Goal: Task Accomplishment & Management: Manage account settings

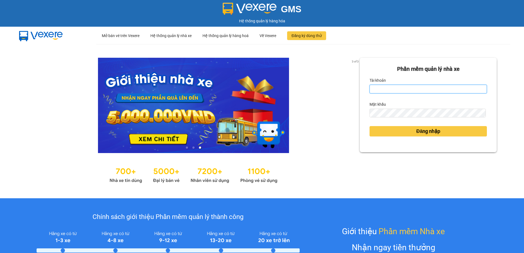
type input "cdtuan.apq"
click at [304, 92] on div at bounding box center [193, 105] width 332 height 95
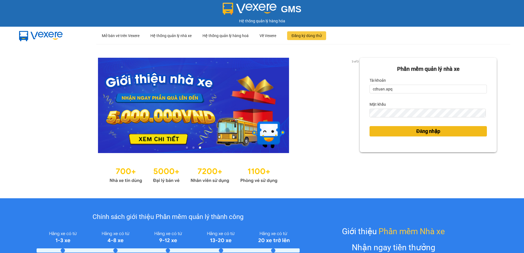
click at [402, 131] on button "Đăng nhập" at bounding box center [427, 131] width 117 height 10
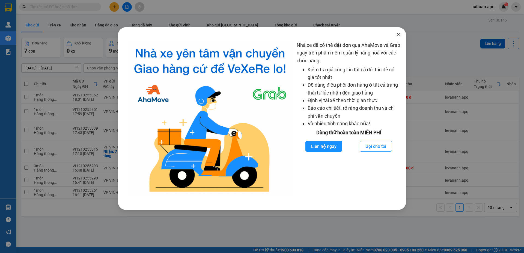
click at [396, 35] on icon "close" at bounding box center [398, 34] width 4 height 4
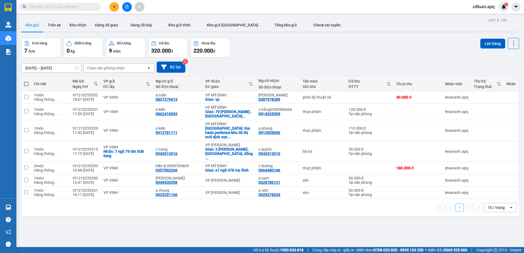
click at [381, 45] on div "Đơn hàng 7 đơn Khối lượng 0 kg Số lượng 9 món Đã thu 320.000 đ Chưa thu 220.000…" at bounding box center [270, 48] width 498 height 20
click at [306, 53] on div "Đơn hàng 7 đơn Khối lượng 0 kg Số lượng 9 món Đã thu 320.000 đ Chưa thu 220.000…" at bounding box center [270, 48] width 498 height 20
click at [57, 8] on input "text" at bounding box center [62, 7] width 64 height 6
click at [113, 5] on icon "plus" at bounding box center [114, 7] width 4 height 4
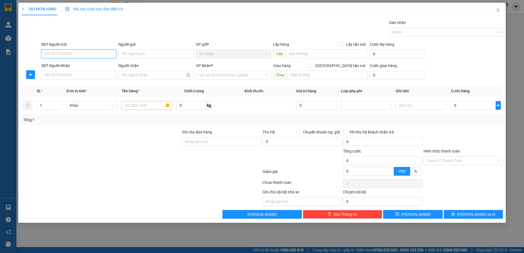
click at [85, 56] on input "SĐT Người Gửi" at bounding box center [78, 54] width 75 height 9
type input "0329856396"
click at [147, 54] on input "Người gửi" at bounding box center [155, 54] width 75 height 9
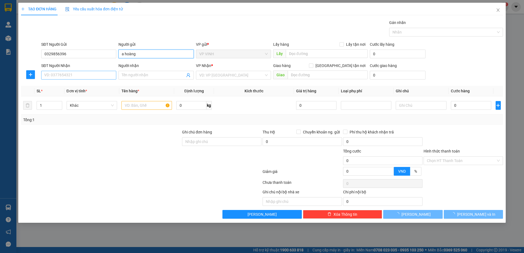
type input "a hoàng"
click at [93, 76] on input "SĐT Người Nhận" at bounding box center [78, 75] width 75 height 9
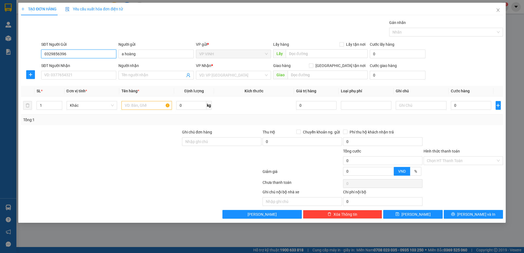
click at [70, 53] on input "0329856396" at bounding box center [78, 54] width 75 height 9
click at [62, 74] on input "SĐT Người Nhận" at bounding box center [78, 75] width 75 height 9
paste input "0329856396"
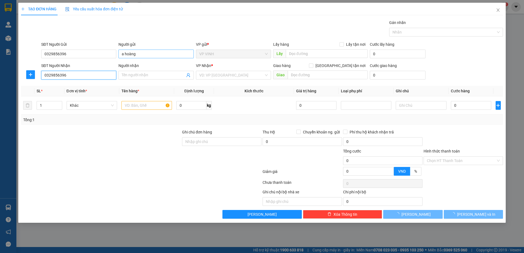
type input "0329856396"
click at [135, 54] on input "a hoàng" at bounding box center [155, 54] width 75 height 9
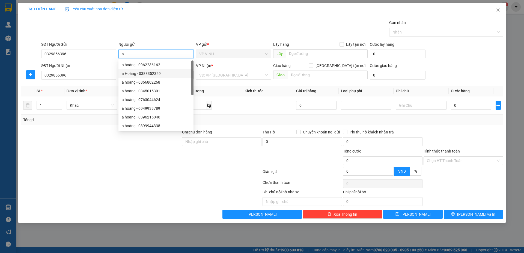
type input "a"
click at [106, 62] on form "SĐT Người Gửi 0329856396 Người gửi Tên người gửi VP gửi * VP VINH Lấy hàng Lấy …" at bounding box center [262, 61] width 482 height 40
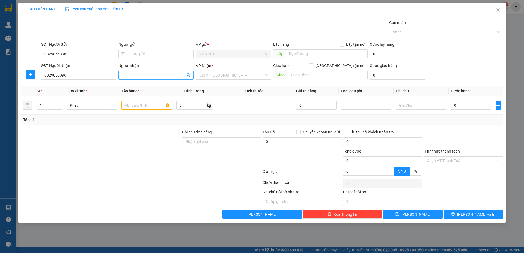
click at [128, 77] on input "Người nhận" at bounding box center [153, 75] width 63 height 6
drag, startPoint x: 82, startPoint y: 52, endPoint x: 40, endPoint y: 52, distance: 41.5
click at [40, 52] on div "SĐT Người Gửi 0329856396 0329856396" at bounding box center [78, 50] width 77 height 19
click at [74, 53] on input "SĐT Người Gửi" at bounding box center [78, 54] width 75 height 9
click at [95, 55] on input "SĐT Người Gửi" at bounding box center [78, 54] width 75 height 9
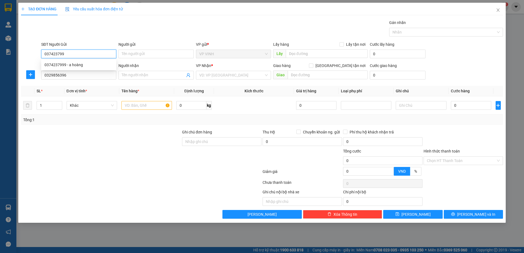
type input "0374237999"
click at [92, 67] on div "0374237999 - a hoàng" at bounding box center [78, 65] width 68 height 6
type input "a hoàng"
type input "0374237999"
click at [92, 76] on input "0329856396" at bounding box center [78, 75] width 75 height 9
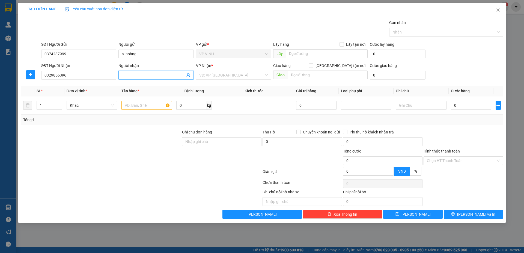
click at [133, 76] on input "Người nhận" at bounding box center [153, 75] width 63 height 6
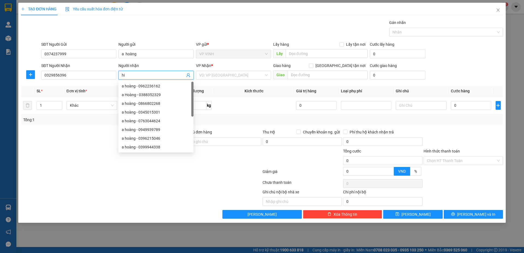
type input "h"
type input "a hiệp"
click at [161, 31] on div "Gói vận chuyển * Tiêu chuẩn Gán nhãn Nhãn" at bounding box center [272, 29] width 464 height 19
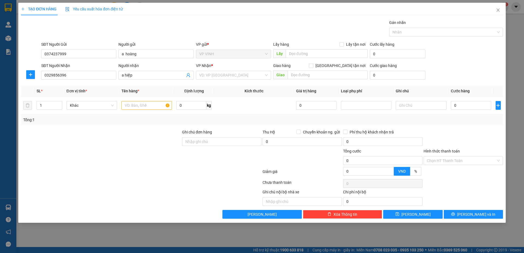
click at [235, 80] on div "VP Nhận * VD: VP Sài Gòn" at bounding box center [233, 72] width 75 height 19
click at [236, 75] on input "search" at bounding box center [231, 75] width 65 height 8
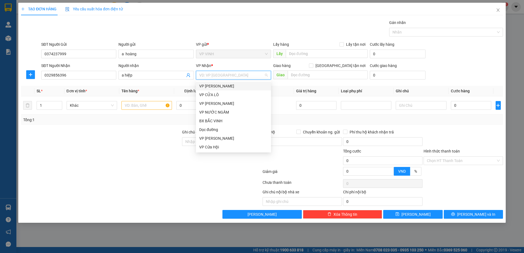
type input "m"
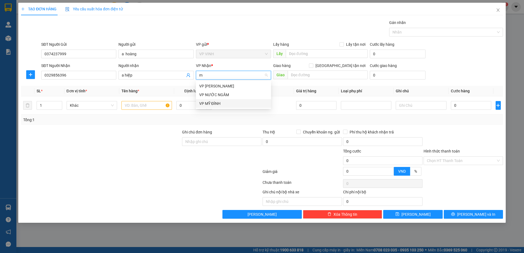
click at [220, 104] on div "VP MỸ ĐÌNH" at bounding box center [233, 104] width 68 height 6
click at [154, 106] on input "text" at bounding box center [146, 105] width 50 height 9
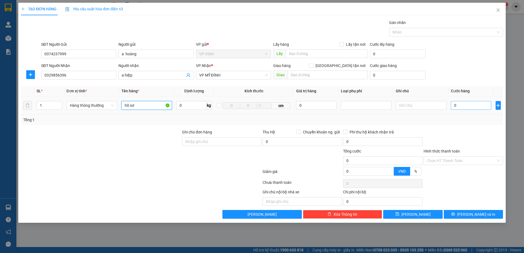
type input "hồ sơ"
click at [462, 106] on input "0" at bounding box center [471, 105] width 41 height 9
type input "3"
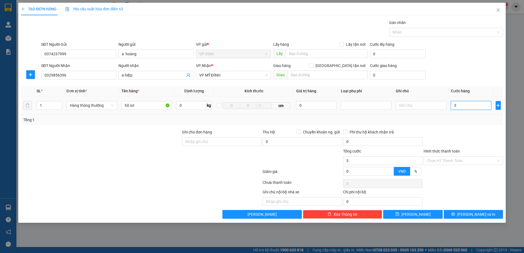
type input "30"
type input "30.000"
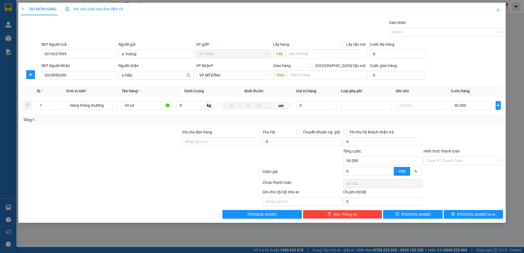
click at [468, 125] on div "Transit Pickup Surcharge Ids Transit Deliver Surcharge Ids Transit Deliver Surc…" at bounding box center [262, 119] width 482 height 199
click at [469, 161] on input "Hình thức thanh toán" at bounding box center [461, 161] width 69 height 8
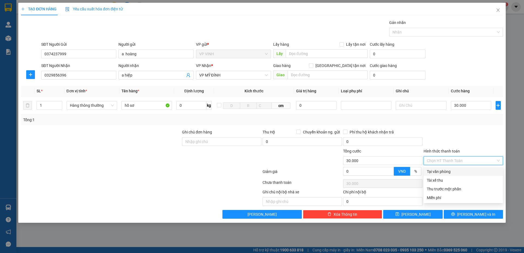
click at [441, 175] on div "Tại văn phòng" at bounding box center [462, 171] width 79 height 9
type input "0"
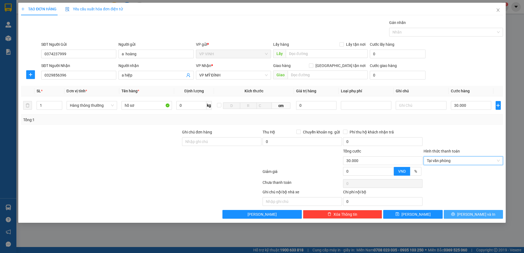
click at [456, 213] on button "Lưu và In" at bounding box center [473, 214] width 59 height 9
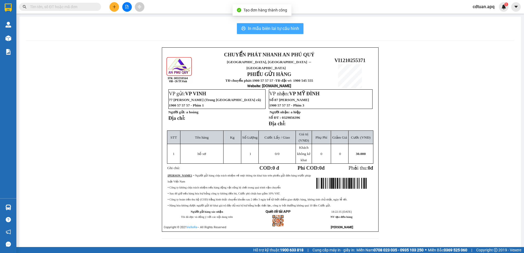
click at [263, 28] on span "In mẫu biên lai tự cấu hình" at bounding box center [273, 28] width 51 height 7
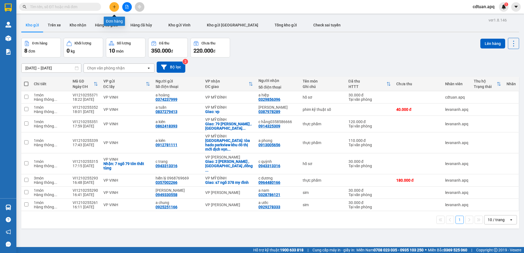
click at [111, 6] on button at bounding box center [114, 7] width 10 height 10
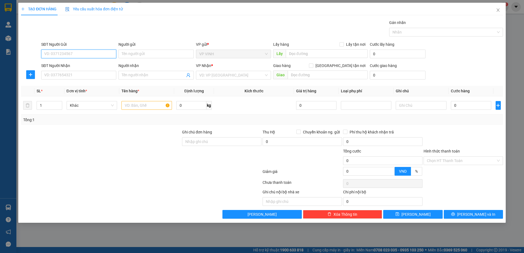
click at [54, 55] on input "SĐT Người Gửi" at bounding box center [78, 54] width 75 height 9
type input "0945653035"
click at [58, 64] on div "0945653035 - e thúy" at bounding box center [78, 65] width 68 height 6
type input "e thúy"
type input "0945653035"
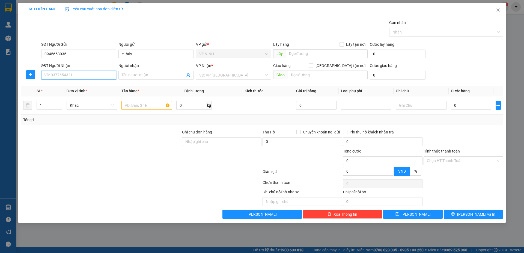
click at [56, 77] on input "SĐT Người Nhận" at bounding box center [78, 75] width 75 height 9
type input "0384936168"
click at [125, 75] on input "Người nhận" at bounding box center [153, 75] width 63 height 6
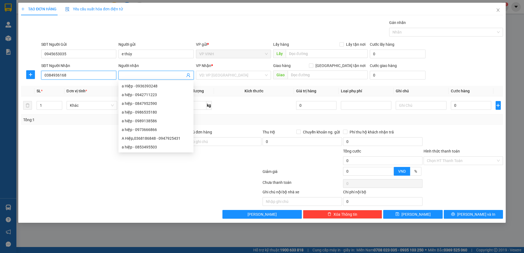
click at [70, 76] on input "0384936168" at bounding box center [78, 75] width 75 height 9
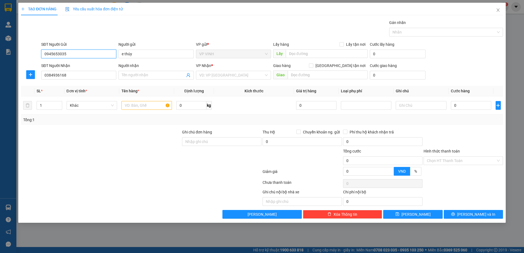
click at [82, 58] on input "0945653035" at bounding box center [78, 54] width 75 height 9
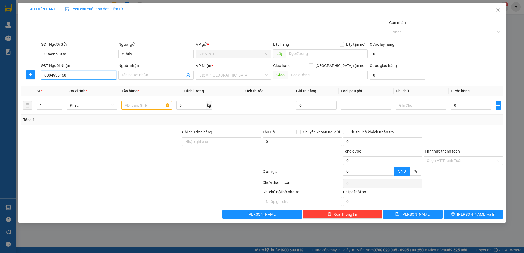
click at [83, 79] on input "0384936168" at bounding box center [78, 75] width 75 height 9
click at [91, 48] on div "SĐT Người Gửi" at bounding box center [78, 45] width 75 height 8
click at [89, 55] on input "0945653035" at bounding box center [78, 54] width 75 height 9
click at [89, 74] on input "0384936168" at bounding box center [78, 75] width 75 height 9
click at [164, 76] on input "Người nhận" at bounding box center [153, 75] width 63 height 6
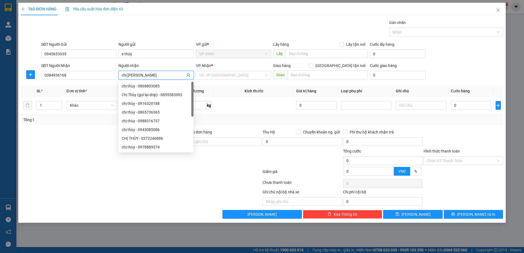
type input "chị thùy"
click at [226, 94] on th "Kích thước" at bounding box center [254, 91] width 80 height 11
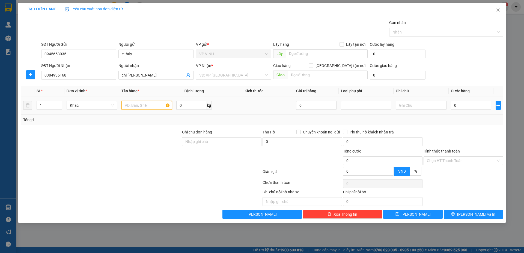
click at [128, 106] on input "text" at bounding box center [146, 105] width 50 height 9
type input "hq"
click at [469, 107] on input "0" at bounding box center [471, 105] width 41 height 9
type input "4"
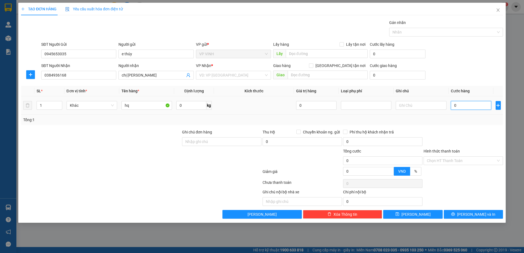
type input "4"
type input "40"
type input "40.000"
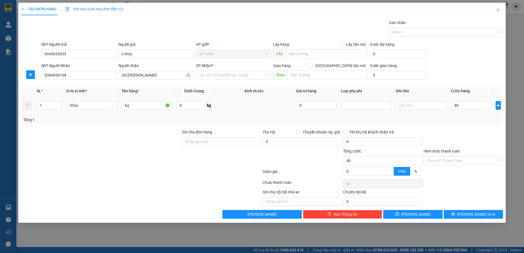
type input "40.000"
click at [474, 125] on div "Transit Pickup Surcharge Ids Transit Deliver Surcharge Ids Transit Deliver Surc…" at bounding box center [262, 119] width 482 height 199
click at [321, 75] on input "text" at bounding box center [327, 75] width 80 height 9
type input "số 56, tổ 8, thị trấn đông anh, hà nội"
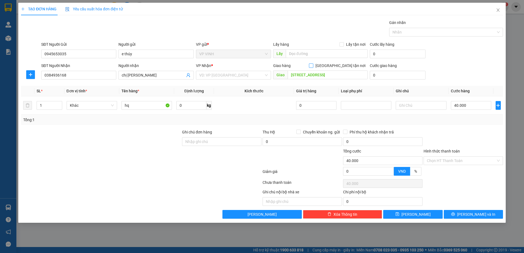
click at [313, 65] on span at bounding box center [311, 66] width 4 height 4
click at [313, 65] on input "[GEOGRAPHIC_DATA] tận nơi" at bounding box center [311, 66] width 4 height 4
checkbox input "true"
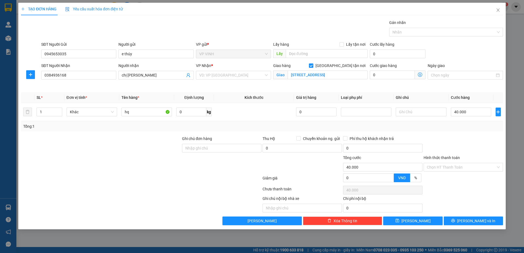
click at [420, 74] on icon "dollar-circle" at bounding box center [420, 75] width 4 height 4
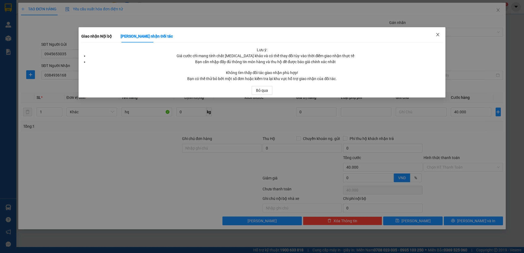
click at [438, 33] on icon "close" at bounding box center [437, 34] width 4 height 4
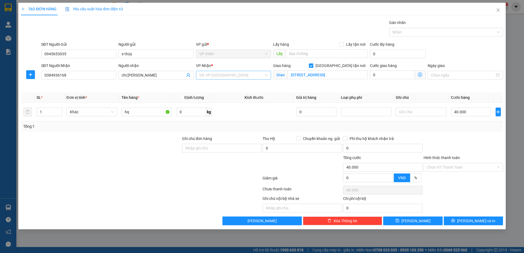
click at [266, 75] on div "VD: VP [GEOGRAPHIC_DATA]" at bounding box center [233, 75] width 75 height 9
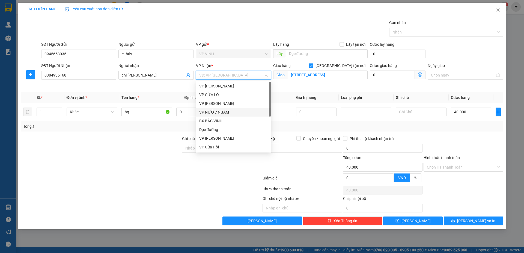
click at [218, 112] on div "VP NƯỚC NGẦM" at bounding box center [233, 112] width 68 height 6
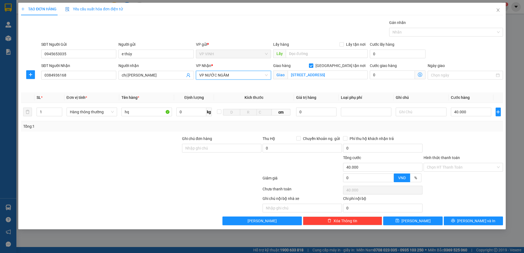
click at [247, 77] on span "VP NƯỚC NGẦM" at bounding box center [233, 75] width 68 height 8
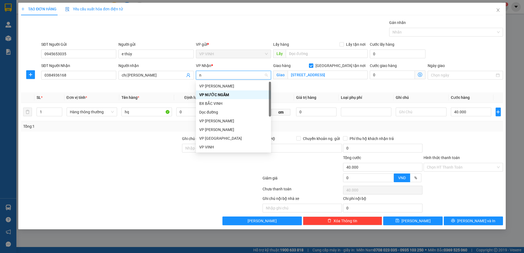
type input "ng"
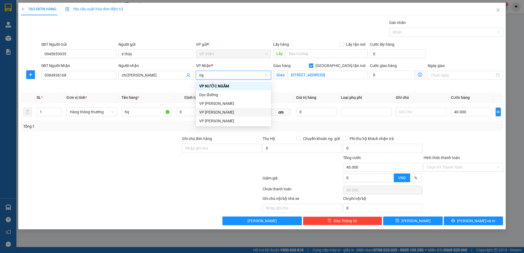
click at [217, 112] on div "[PERSON_NAME]" at bounding box center [233, 112] width 68 height 6
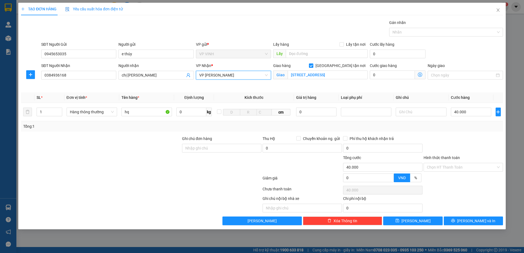
click at [420, 76] on icon "dollar-circle" at bounding box center [420, 75] width 4 height 4
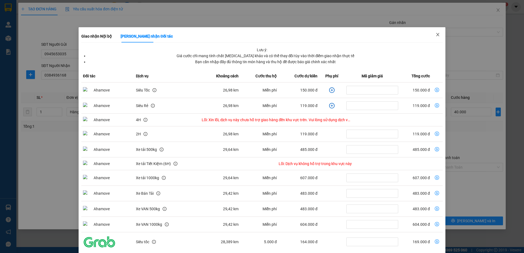
click at [435, 34] on icon "close" at bounding box center [437, 34] width 4 height 4
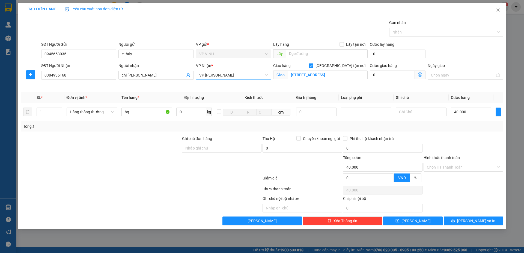
click at [265, 76] on span "[PERSON_NAME]" at bounding box center [233, 75] width 68 height 8
type input "my"
click at [245, 84] on div "VP MỸ ĐÌNH" at bounding box center [233, 86] width 68 height 6
click at [420, 75] on icon "dollar-circle" at bounding box center [420, 75] width 4 height 4
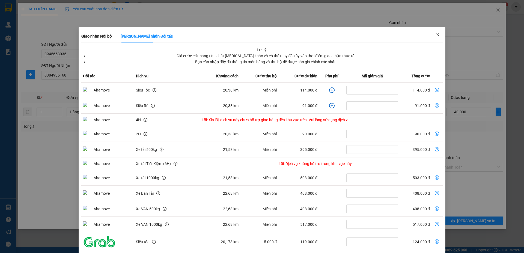
click at [437, 34] on span "Close" at bounding box center [437, 34] width 15 height 15
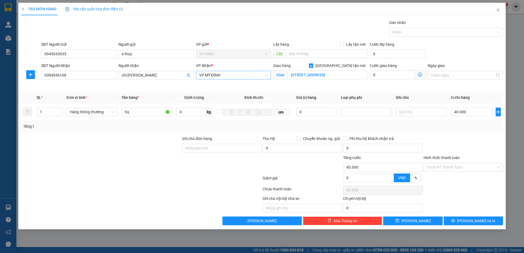
click at [268, 76] on div "VP MỸ ĐÌNH" at bounding box center [233, 75] width 75 height 9
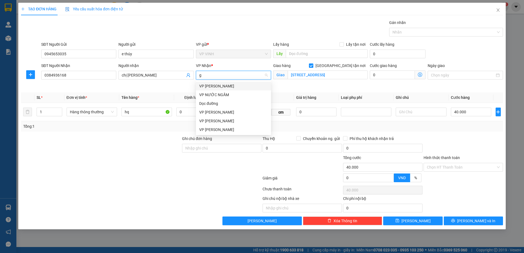
type input "gl"
click at [223, 87] on div "VP [PERSON_NAME]" at bounding box center [233, 86] width 68 height 6
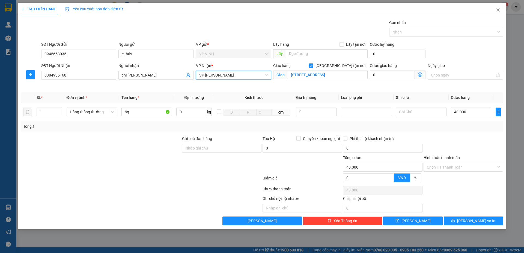
click at [419, 75] on icon "dollar-circle" at bounding box center [420, 75] width 4 height 4
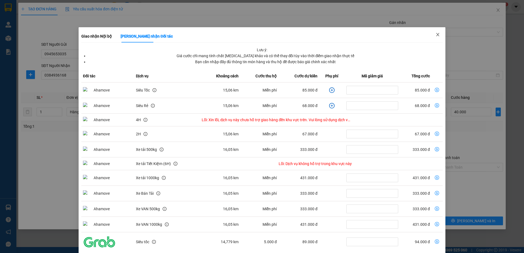
click at [435, 35] on icon "close" at bounding box center [437, 34] width 4 height 4
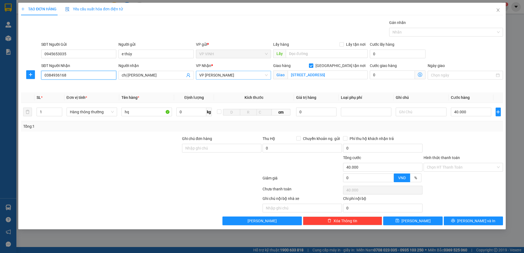
click at [70, 76] on input "0384936168" at bounding box center [78, 75] width 75 height 9
click at [268, 28] on div "Gói vận chuyển * Tiêu chuẩn Gán nhãn Nhãn" at bounding box center [272, 29] width 464 height 19
click at [332, 25] on div "Gói vận chuyển * Tiêu chuẩn Gán nhãn Nhãn" at bounding box center [272, 29] width 464 height 19
click at [368, 14] on div "TẠO ĐƠN HÀNG Yêu cầu xuất hóa đơn điện tử" at bounding box center [262, 9] width 482 height 13
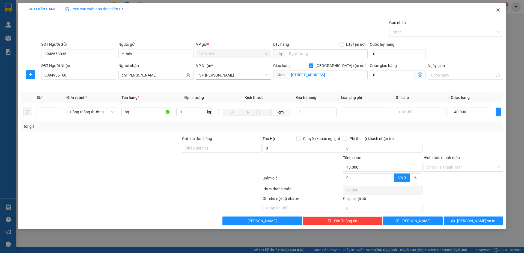
click at [497, 11] on icon "close" at bounding box center [497, 9] width 3 height 3
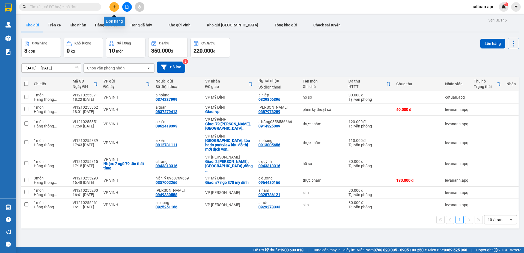
click at [116, 6] on icon "plus" at bounding box center [114, 7] width 4 height 4
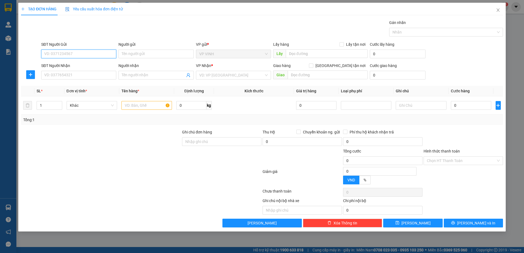
click at [87, 55] on input "SĐT Người Gửi" at bounding box center [78, 54] width 75 height 9
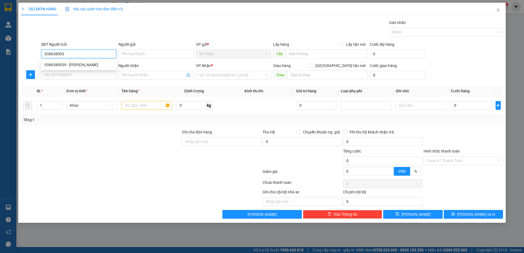
type input "0386389039"
click at [91, 62] on div "0386389039 - c chinh" at bounding box center [78, 65] width 68 height 6
type input "c chinh"
type input "0386389039"
click at [85, 73] on input "SĐT Người Nhận" at bounding box center [78, 75] width 75 height 9
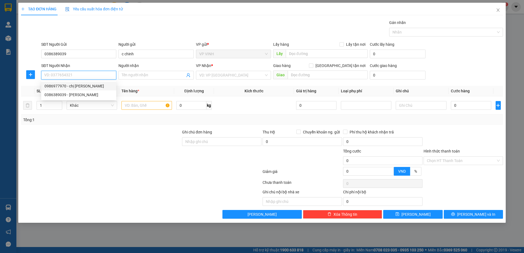
click at [81, 87] on div "0986977970 - chị ngọc" at bounding box center [78, 86] width 68 height 6
type input "0986977970"
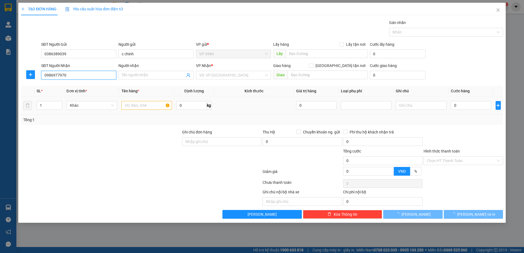
type input "chị ngọc"
click at [135, 107] on input "text" at bounding box center [146, 105] width 50 height 9
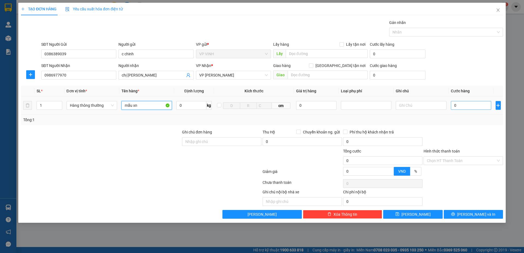
type input "mẫu xn"
click at [466, 107] on input "0" at bounding box center [471, 105] width 41 height 9
type input "30"
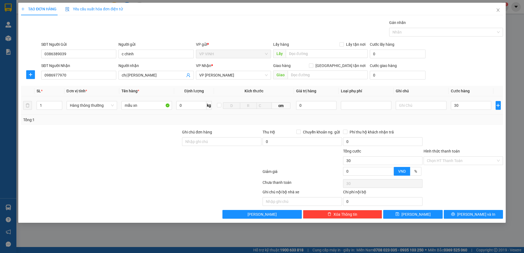
type input "30.000"
click at [450, 84] on div "Transit Pickup Surcharge Ids Transit Deliver Surcharge Ids Transit Deliver Surc…" at bounding box center [262, 119] width 482 height 199
click at [456, 215] on button "Lưu và In" at bounding box center [473, 214] width 59 height 9
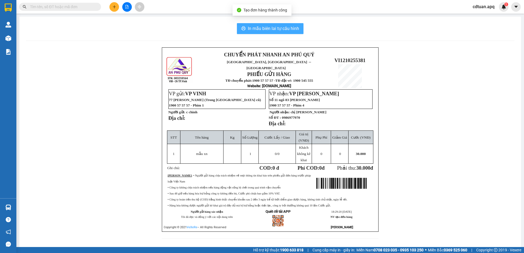
click at [283, 26] on span "In mẫu biên lai tự cấu hình" at bounding box center [273, 28] width 51 height 7
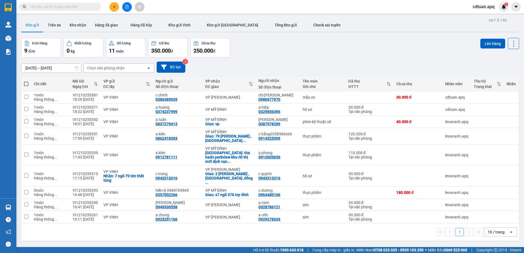
click at [123, 10] on button at bounding box center [127, 7] width 10 height 10
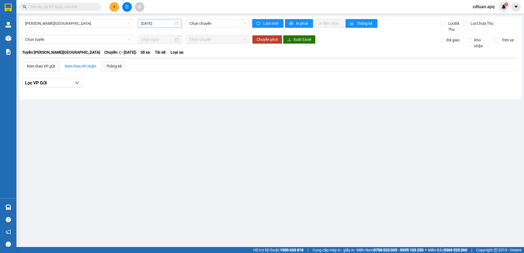
click at [159, 20] on input "12/10/2025" at bounding box center [157, 23] width 32 height 6
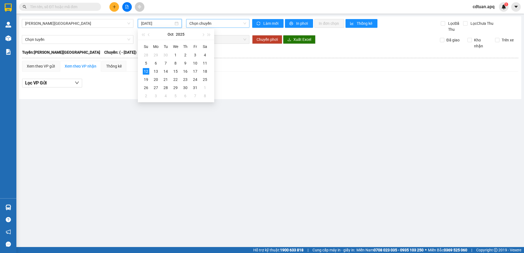
click at [205, 23] on span "Chọn chuyến" at bounding box center [217, 23] width 57 height 8
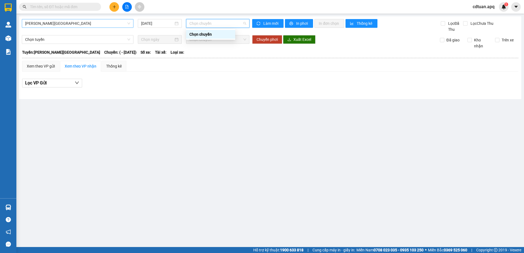
click at [71, 25] on span "Gia Lâm - Mỹ Đình" at bounding box center [77, 23] width 105 height 8
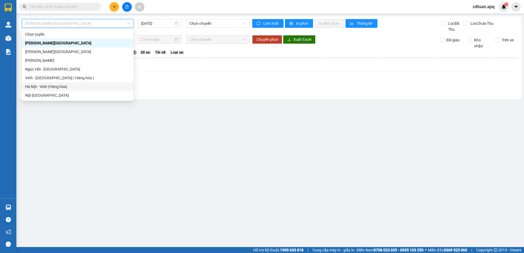
click at [45, 87] on div "Hà Nội - Vinh (Hàng hóa)" at bounding box center [77, 87] width 105 height 6
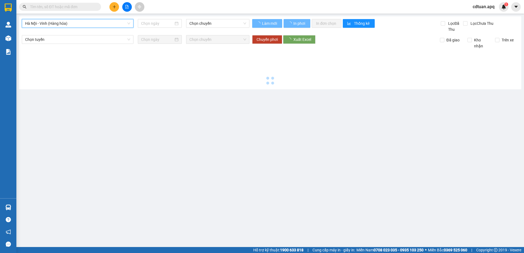
type input "12/10/2025"
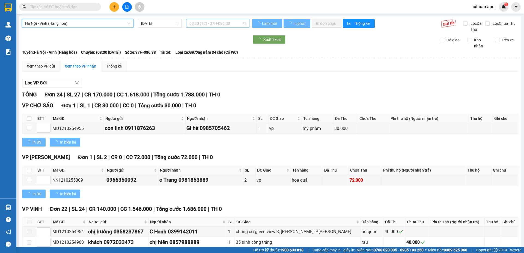
click at [227, 24] on span "08:30 (TC) - 37H-086.38" at bounding box center [217, 23] width 57 height 8
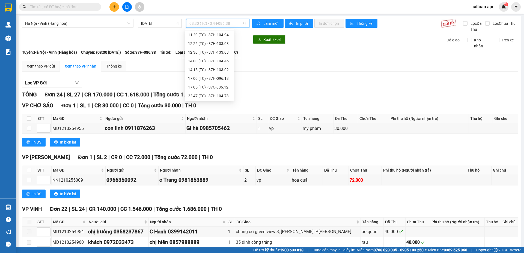
scroll to position [35, 0]
click at [206, 75] on div "17:00 (TC) - 37H-096.13" at bounding box center [209, 78] width 49 height 9
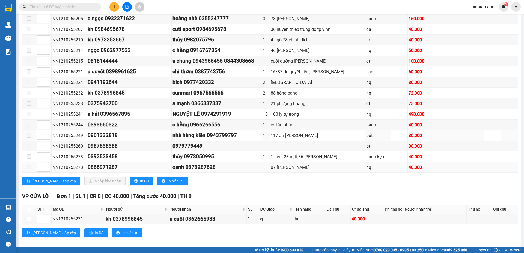
scroll to position [305, 0]
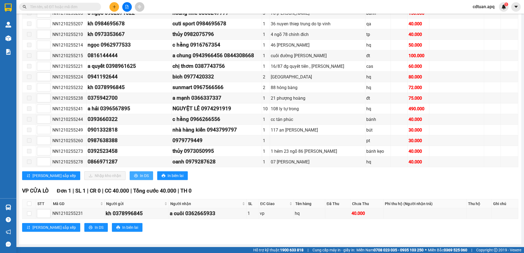
click at [140, 175] on span "In DS" at bounding box center [144, 176] width 9 height 6
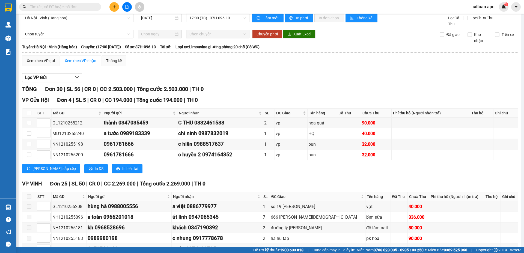
scroll to position [0, 0]
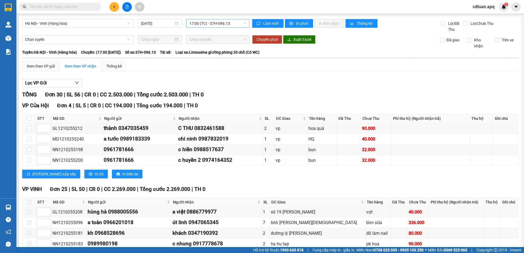
click at [218, 24] on span "17:00 (TC) - 37H-096.13" at bounding box center [217, 23] width 57 height 8
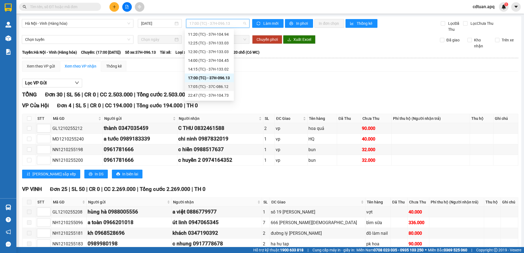
click at [198, 85] on div "17:05 (TC) - 37C-086.12" at bounding box center [209, 87] width 43 height 6
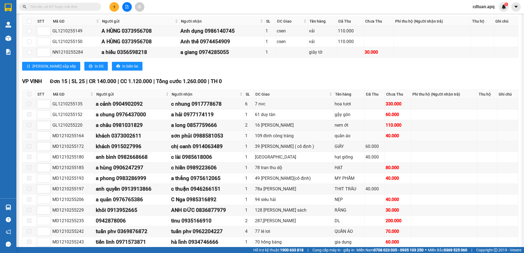
scroll to position [367, 0]
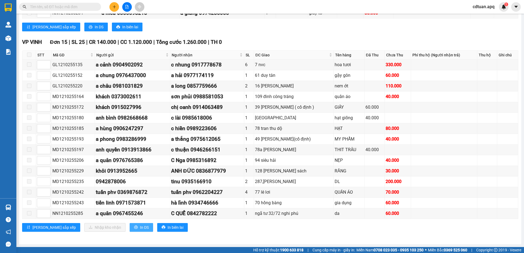
click at [130, 232] on button "In DS" at bounding box center [141, 227] width 23 height 9
click at [115, 6] on icon "plus" at bounding box center [114, 7] width 4 height 4
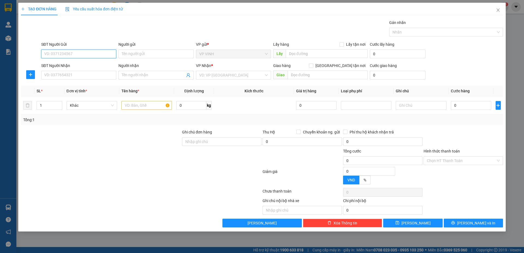
click at [83, 56] on input "SĐT Người Gửi" at bounding box center [78, 54] width 75 height 9
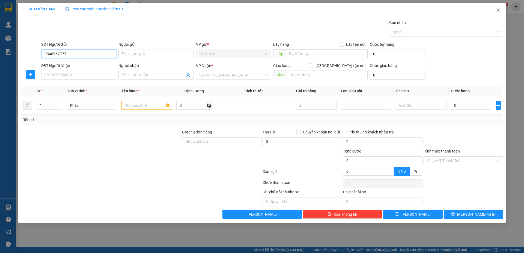
type input "0848767777"
click at [100, 58] on div "SĐT Người Gửi 0848767777 0848767777" at bounding box center [78, 50] width 75 height 19
click at [100, 55] on input "0848767777" at bounding box center [78, 54] width 75 height 9
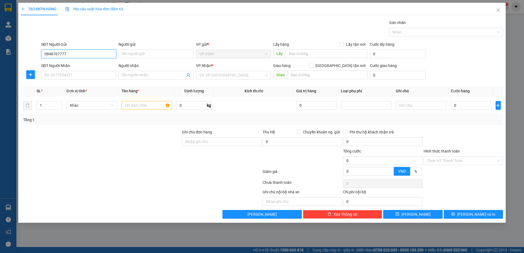
click at [100, 55] on input "0848767777" at bounding box center [78, 54] width 75 height 9
click at [87, 77] on input "SĐT Người Nhận" at bounding box center [78, 75] width 75 height 9
click at [102, 49] on div "SĐT Người Gửi" at bounding box center [78, 45] width 75 height 8
click at [99, 58] on input "0848767777" at bounding box center [78, 54] width 75 height 9
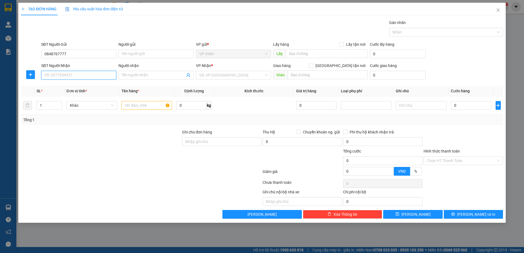
click at [98, 74] on input "SĐT Người Nhận" at bounding box center [78, 75] width 75 height 9
click at [102, 53] on input "0848767777" at bounding box center [78, 54] width 75 height 9
click at [175, 57] on input "Người gửi" at bounding box center [155, 54] width 75 height 9
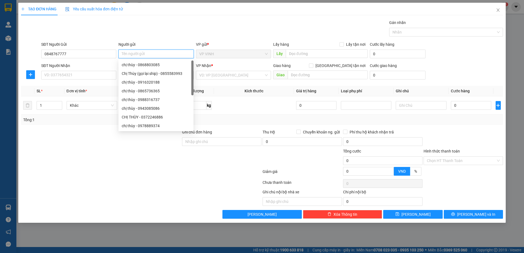
click at [121, 57] on input "Người gửi" at bounding box center [155, 54] width 75 height 9
click at [110, 57] on input "0848767777" at bounding box center [78, 54] width 75 height 9
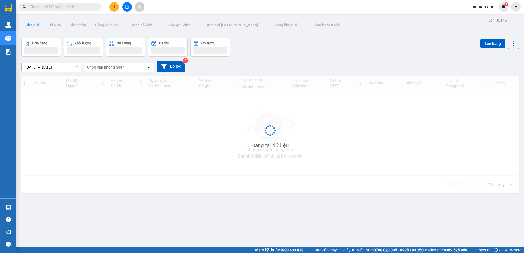
click at [76, 8] on input "text" at bounding box center [62, 7] width 64 height 6
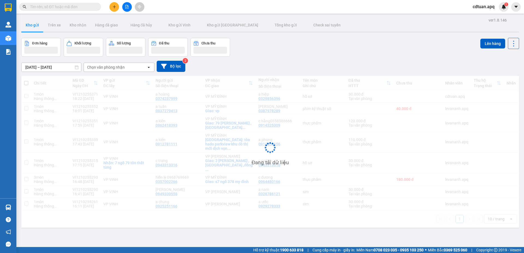
paste input "0384936168"
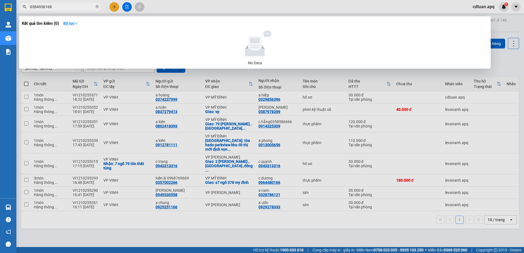
type input "0384936168"
click at [210, 7] on div at bounding box center [262, 126] width 524 height 253
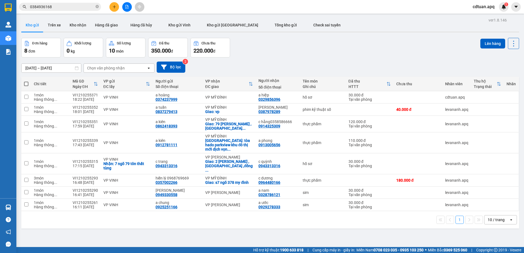
click at [202, 7] on div "Kết quả tìm kiếm ( 0 ) Bộ lọc No Data 0384936168 cdtuan.apq 1" at bounding box center [262, 7] width 524 height 14
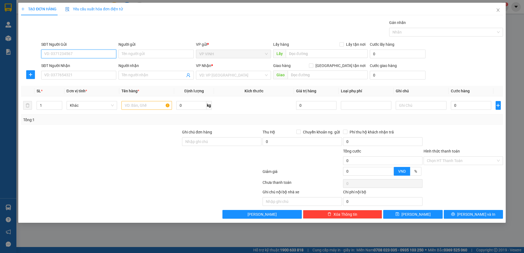
click at [85, 53] on input "SĐT Người Gửi" at bounding box center [78, 54] width 75 height 9
type input "0848767777"
click at [135, 52] on input "Người gửi" at bounding box center [155, 54] width 75 height 9
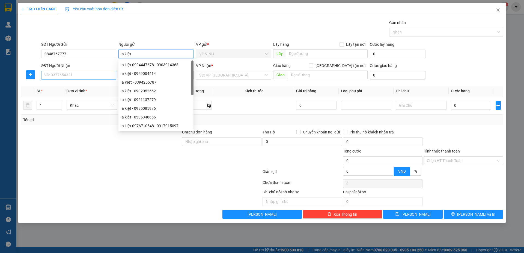
type input "a kiệt"
click at [91, 76] on input "SĐT Người Nhận" at bounding box center [78, 75] width 75 height 9
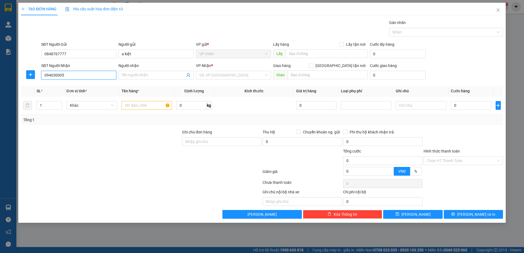
click at [52, 73] on input "094650005" at bounding box center [78, 75] width 75 height 9
click at [59, 76] on input "094650005" at bounding box center [78, 75] width 75 height 9
type input "0946500005"
click at [123, 73] on input "Người nhận" at bounding box center [153, 75] width 63 height 6
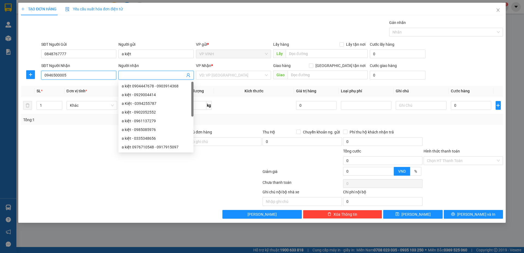
click at [84, 76] on input "0946500005" at bounding box center [78, 75] width 75 height 9
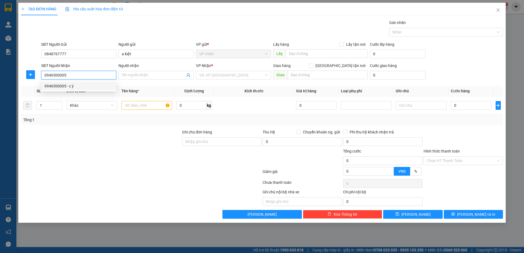
click at [83, 86] on div "0946500005 - c ý" at bounding box center [78, 86] width 68 height 6
type input "c ý"
checkbox input "true"
type input "cc ct4 văn khê, [GEOGRAPHIC_DATA]"
type input "90.000"
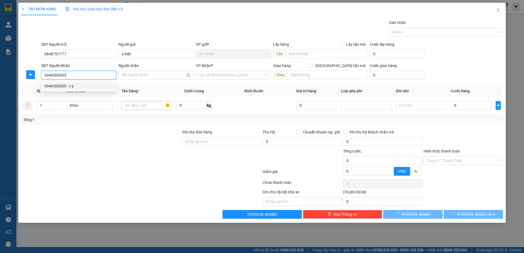
type input "90.000"
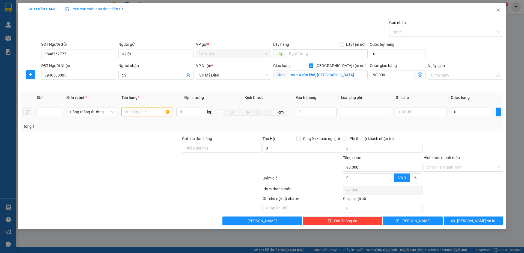
click at [145, 113] on input "text" at bounding box center [146, 112] width 50 height 9
type input "qa"
click at [476, 110] on input "0" at bounding box center [471, 112] width 41 height 9
type input "3"
type input "90.003"
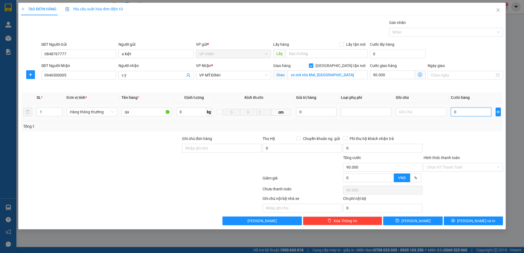
type input "90.003"
type input "30"
type input "90.030"
type input "30.000"
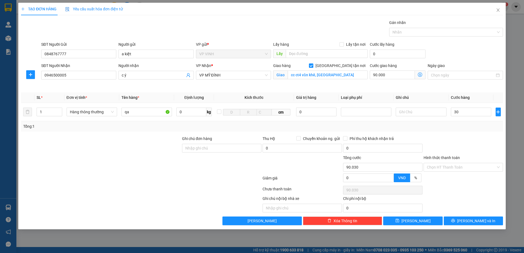
type input "120.000"
click at [444, 87] on div "Ngày giao" at bounding box center [464, 76] width 77 height 26
click at [419, 75] on icon "dollar-circle" at bounding box center [420, 75] width 4 height 4
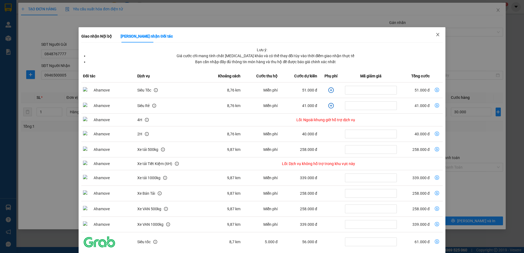
click at [436, 35] on icon "close" at bounding box center [437, 34] width 3 height 3
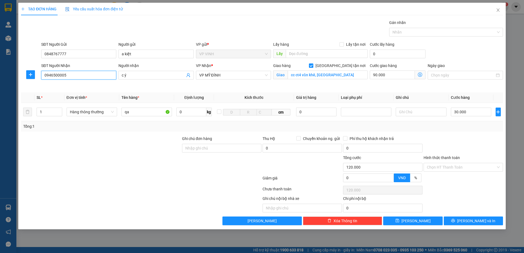
click at [71, 74] on input "0946500005" at bounding box center [78, 75] width 75 height 9
click at [70, 74] on input "0946500005" at bounding box center [78, 75] width 75 height 9
type input "21 ngõ 22, văn la, phú la, hà đông, hà nội"
click at [419, 75] on icon "dollar-circle" at bounding box center [420, 75] width 4 height 4
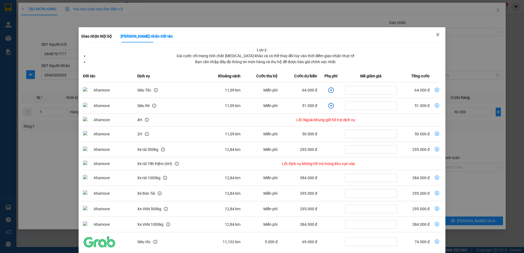
click at [435, 33] on icon "close" at bounding box center [437, 34] width 4 height 4
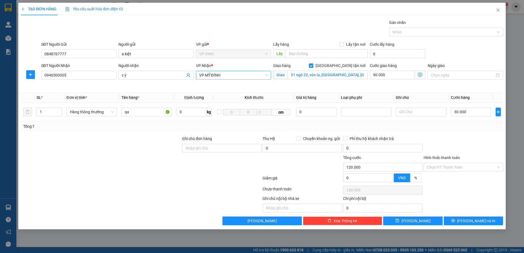
click at [245, 79] on span "VP MỸ ĐÌNH" at bounding box center [233, 75] width 68 height 8
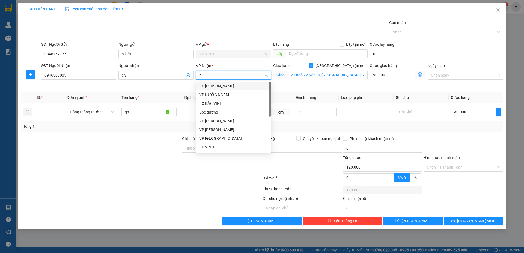
scroll to position [17, 0]
type input "ng"
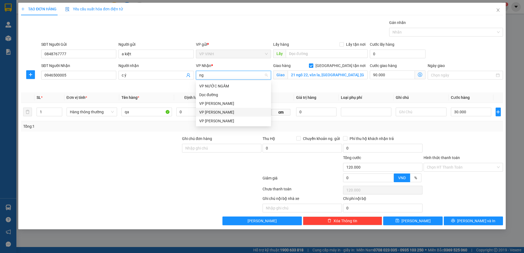
click at [220, 110] on div "VP NGỌC HỒI" at bounding box center [233, 112] width 68 height 6
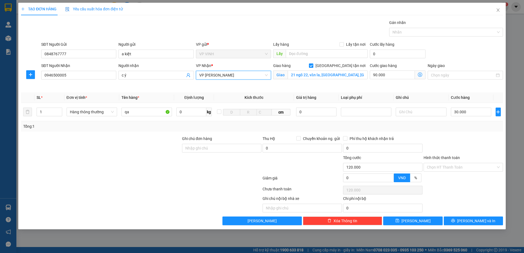
click at [419, 74] on icon "dollar-circle" at bounding box center [420, 75] width 4 height 4
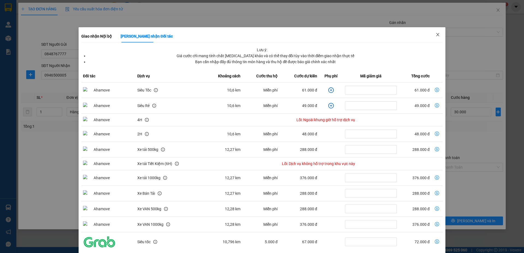
click at [435, 34] on icon "close" at bounding box center [437, 34] width 4 height 4
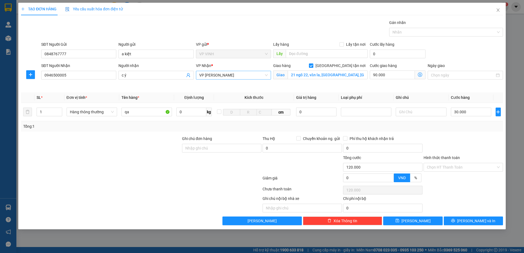
click at [268, 76] on div "VP NGỌC HỒI" at bounding box center [233, 75] width 75 height 9
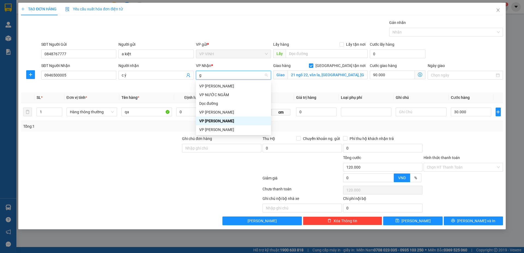
type input "gl"
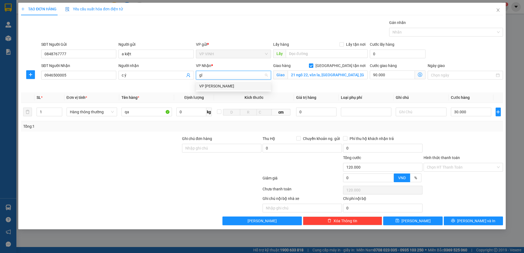
click at [224, 85] on div "VP GIA LÂM" at bounding box center [233, 86] width 68 height 6
click at [420, 74] on icon "dollar-circle" at bounding box center [420, 75] width 4 height 4
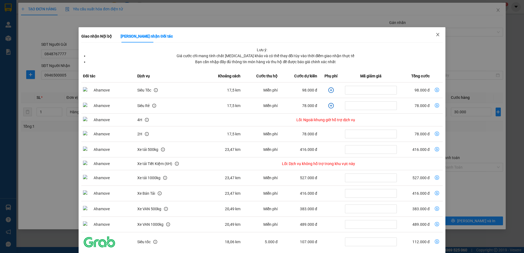
click at [436, 34] on icon "close" at bounding box center [437, 34] width 3 height 3
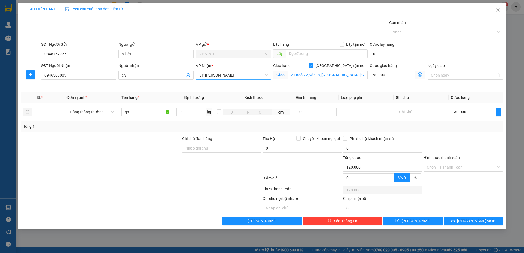
click at [267, 76] on span "VP [PERSON_NAME]" at bounding box center [233, 75] width 68 height 8
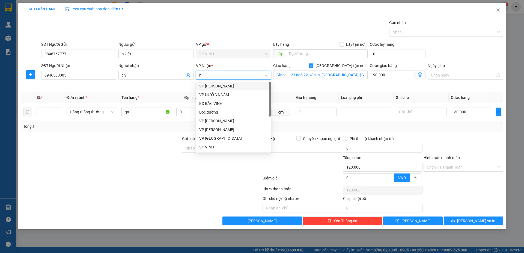
type input "nh"
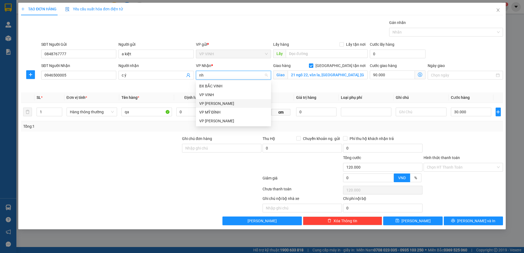
click at [220, 101] on div "VP [PERSON_NAME]" at bounding box center [233, 104] width 68 height 6
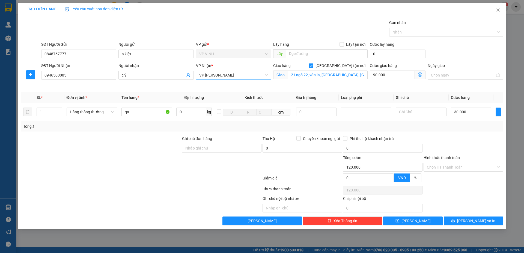
click at [419, 74] on icon "dollar-circle" at bounding box center [420, 75] width 4 height 4
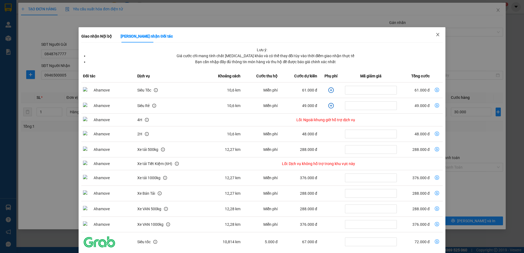
click at [436, 35] on icon "close" at bounding box center [437, 34] width 3 height 3
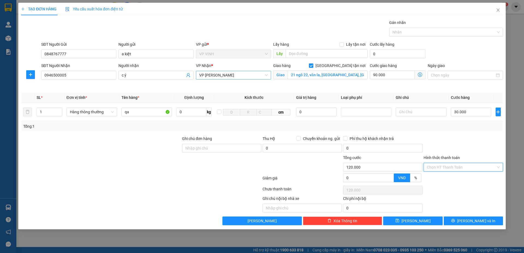
click at [450, 169] on input "Hình thức thanh toán" at bounding box center [461, 167] width 69 height 8
click at [446, 181] on div "Tại văn phòng" at bounding box center [463, 178] width 73 height 6
type input "0"
click at [455, 220] on icon "printer" at bounding box center [453, 221] width 4 height 4
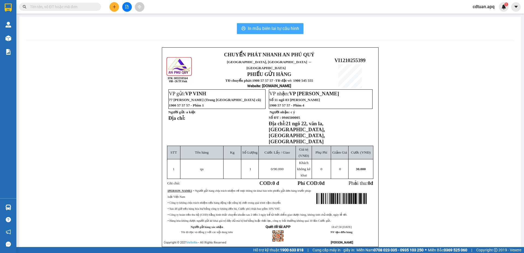
click at [267, 29] on span "In mẫu biên lai tự cấu hình" at bounding box center [273, 28] width 51 height 7
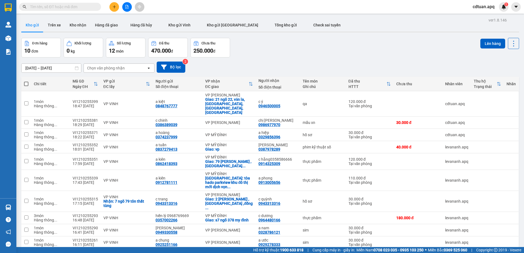
click at [297, 50] on div "Đơn hàng 10 đơn Khối lượng 0 kg Số lượng 12 món Đã thu 470.000 đ Chưa thu 250.0…" at bounding box center [270, 48] width 498 height 20
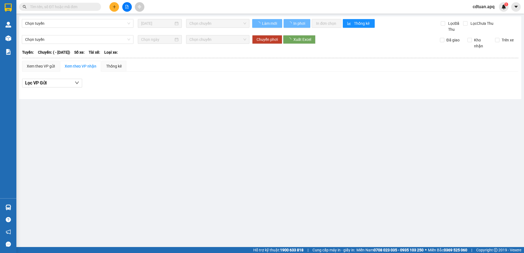
click at [66, 8] on input "text" at bounding box center [62, 7] width 64 height 6
paste input "0946500005"
type input "0946500005"
click at [69, 8] on input "0946500005" at bounding box center [62, 7] width 64 height 6
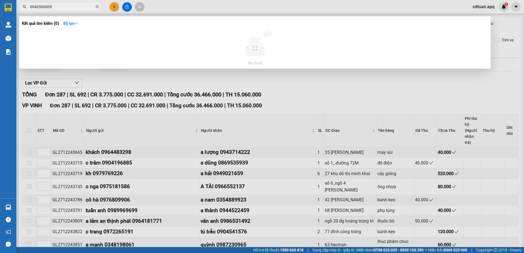
type input "[DATE]"
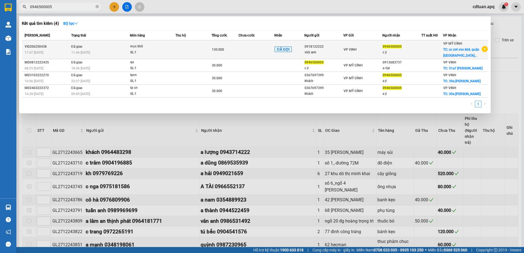
type input "0946500005"
click at [238, 47] on div "130.000" at bounding box center [225, 50] width 26 height 6
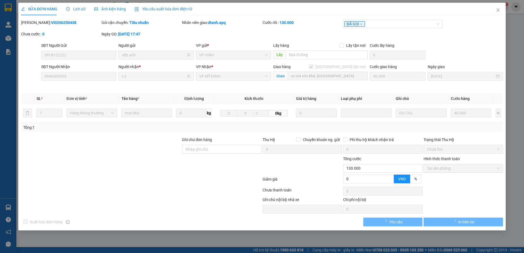
type input "0918122222"
type input "việt anh"
type input "0946500005"
type input "c ý"
checkbox input "true"
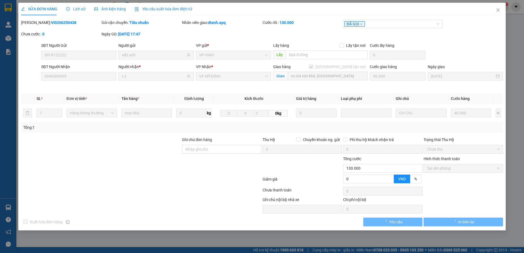
type input "cc ct4 văn khê, quận hà đông"
type input "90.000"
type input "0"
type input "130.000"
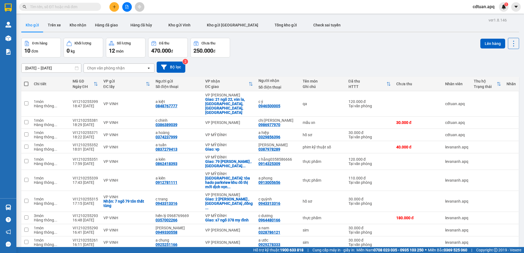
click at [113, 9] on button at bounding box center [114, 7] width 10 height 10
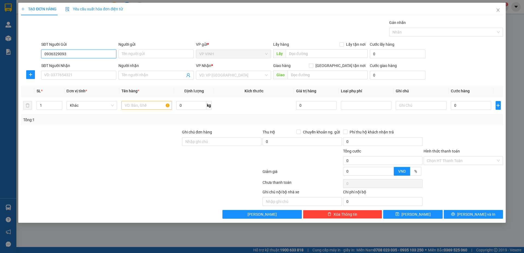
click at [90, 56] on input "0936329093" at bounding box center [78, 54] width 75 height 9
click at [87, 55] on input "0936329093" at bounding box center [78, 54] width 75 height 9
type input "0936329093"
click at [83, 73] on input "SĐT Người Nhận" at bounding box center [78, 75] width 75 height 9
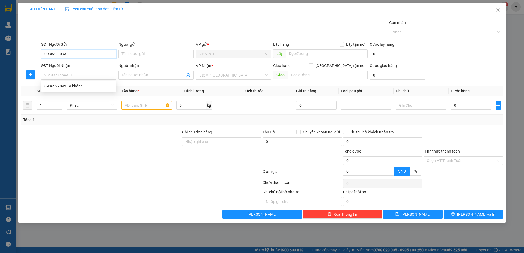
click at [91, 53] on input "0936329093" at bounding box center [78, 54] width 75 height 9
click at [124, 56] on input "Người gửi" at bounding box center [155, 54] width 75 height 9
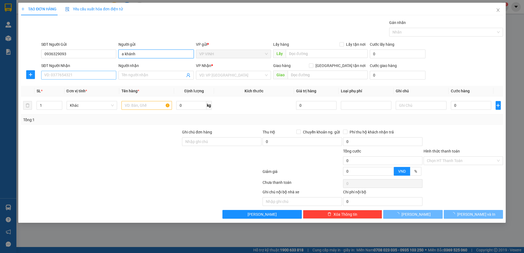
type input "a khánh"
click at [92, 74] on input "SĐT Người Nhận" at bounding box center [78, 75] width 75 height 9
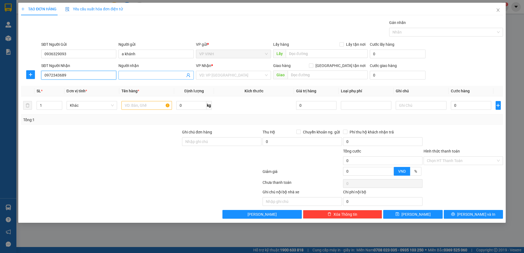
type input "0972343689"
click at [132, 73] on input "Người nhận" at bounding box center [153, 75] width 63 height 6
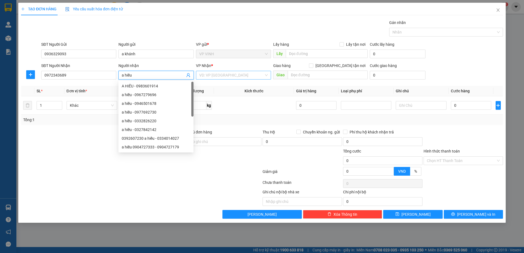
type input "a hiếu"
click at [219, 76] on input "search" at bounding box center [231, 75] width 65 height 8
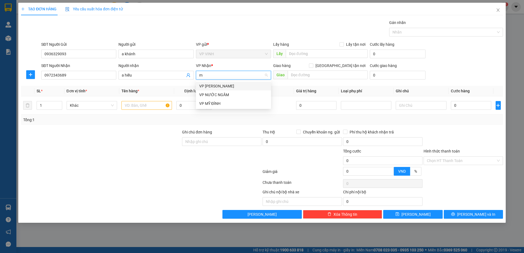
type input "my"
click at [216, 88] on div "VP MỸ ĐÌNH" at bounding box center [233, 86] width 68 height 6
click at [142, 105] on input "text" at bounding box center [146, 105] width 50 height 9
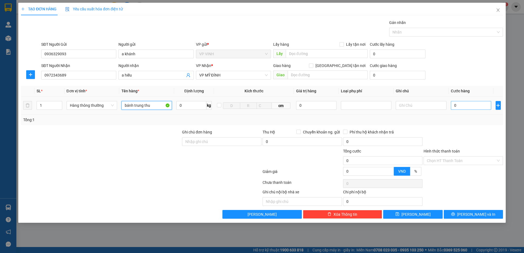
type input "bánh trung thu"
click at [461, 107] on input "0" at bounding box center [471, 105] width 41 height 9
type input "4"
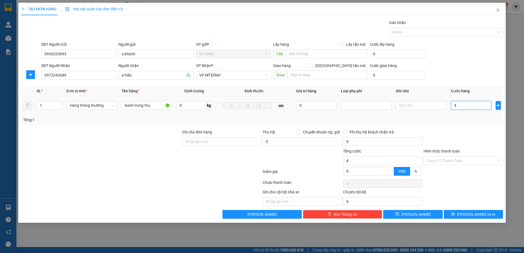
type input "40"
click at [458, 125] on div "Tổng: 1" at bounding box center [262, 120] width 482 height 10
type input "40.000"
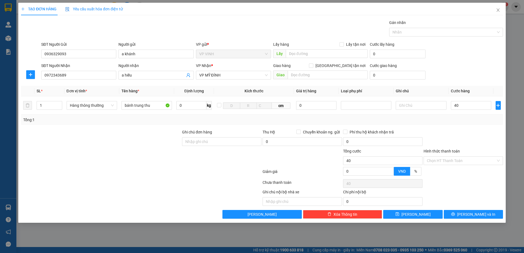
type input "40.000"
click at [448, 161] on input "Hình thức thanh toán" at bounding box center [461, 161] width 69 height 8
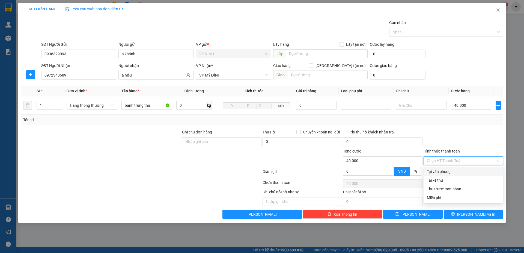
click at [441, 170] on div "Tại văn phòng" at bounding box center [463, 172] width 73 height 6
type input "0"
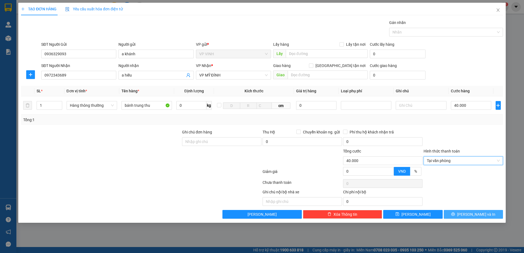
click at [456, 214] on button "Lưu và In" at bounding box center [473, 214] width 59 height 9
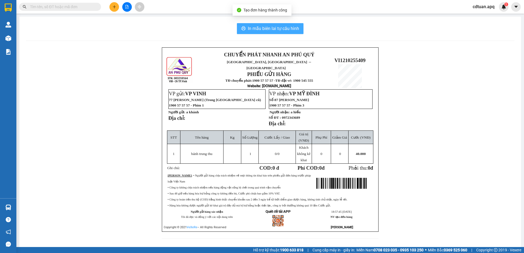
click at [279, 23] on button "In mẫu biên lai tự cấu hình" at bounding box center [270, 28] width 67 height 11
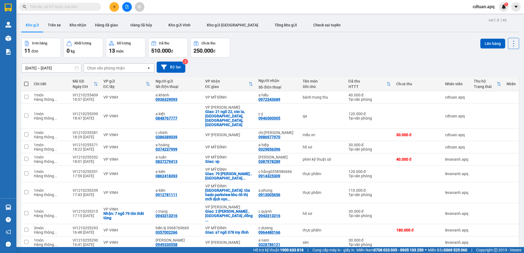
click at [320, 50] on div "Đơn hàng 11 đơn Khối lượng 0 kg Số lượng 13 món Đã thu 510.000 đ Chưa thu 250.0…" at bounding box center [270, 48] width 498 height 20
click at [61, 9] on input "text" at bounding box center [62, 7] width 64 height 6
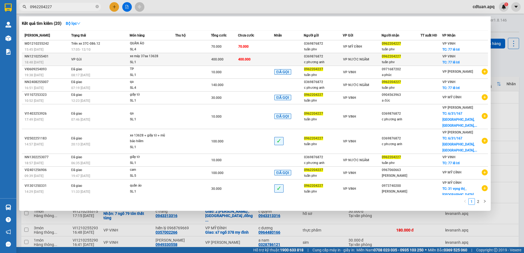
type input "0962204227"
click at [105, 60] on td "VP Gửi" at bounding box center [100, 59] width 60 height 13
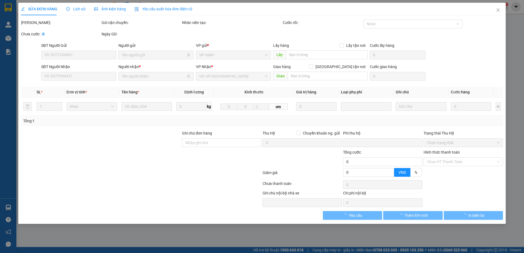
type input "0369876872"
type input "c phương anh"
type input "0962204227"
type input "tuấn phv"
checkbox input "true"
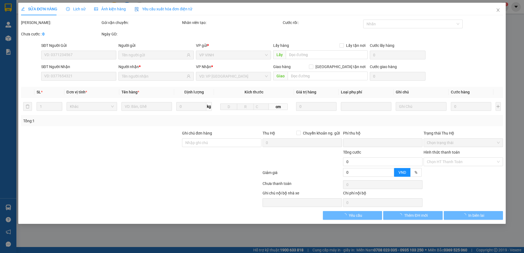
type input "77 lê lơi"
type input "0"
type input "400.000"
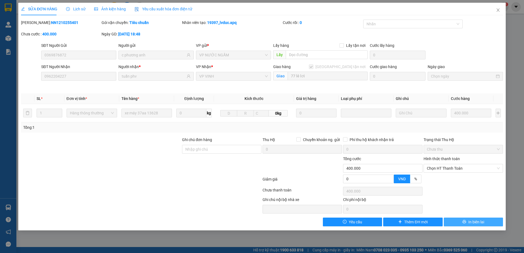
click at [466, 223] on button "In biên lai" at bounding box center [473, 222] width 59 height 9
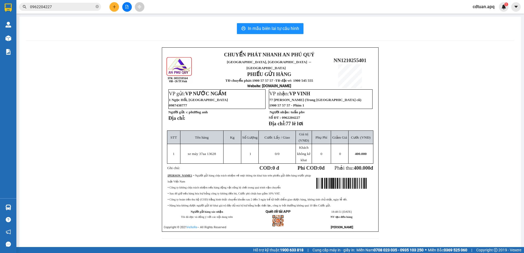
click at [111, 100] on div "CHUYỂN PHÁT NHANH AN PHÚ QUÝ NGHỆ AN, HÀ TĨNH ↔ HÀ NỘI PHIẾU GỬI HÀNG TĐ chuyển…" at bounding box center [270, 146] width 488 height 198
click at [97, 5] on span at bounding box center [96, 6] width 3 height 5
click at [87, 7] on input "text" at bounding box center [62, 7] width 64 height 6
click at [127, 145] on div "CHUYỂN PHÁT NHANH AN PHÚ QUÝ NGHỆ AN, HÀ TĨNH ↔ HÀ NỘI PHIẾU GỬI HÀNG TĐ chuyển…" at bounding box center [270, 146] width 488 height 198
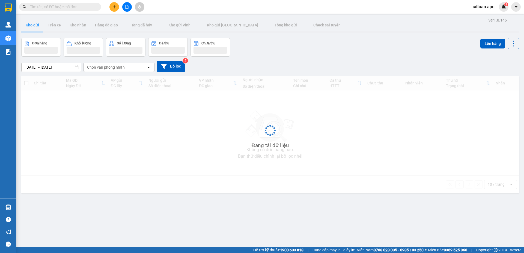
click at [80, 5] on input "text" at bounding box center [62, 7] width 64 height 6
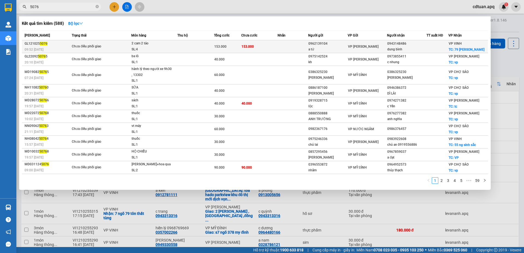
type input "5076"
click at [166, 44] on div "2 cam 2 táo" at bounding box center [151, 44] width 41 height 6
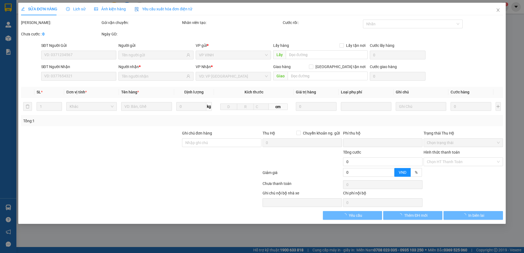
type input "0962139104"
type input "a tứ"
type input "0943148486"
type input "dung bình"
checkbox input "true"
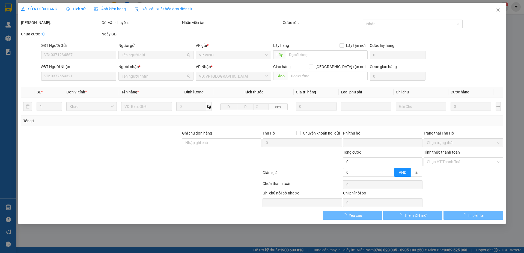
type input "79 [PERSON_NAME]"
type input "0"
type input "153.000"
type input "15"
type input "153.000"
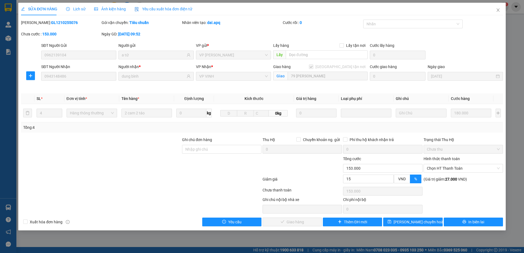
click at [73, 12] on div "Lịch sử" at bounding box center [75, 9] width 19 height 6
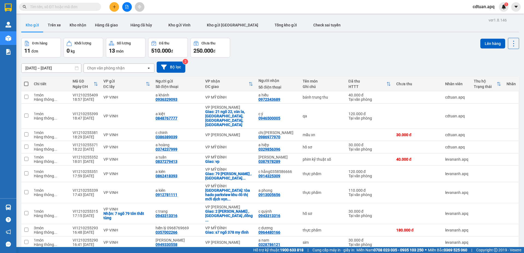
click at [192, 7] on div "Kết quả tìm kiếm ( 0 ) Bộ lọc No Data cdtuan.apq 1" at bounding box center [262, 7] width 524 height 14
click at [281, 57] on div "Đơn hàng 11 đơn Khối lượng 0 kg Số lượng 13 món Đã thu 510.000 đ Chưa thu 250.0…" at bounding box center [270, 48] width 498 height 20
click at [282, 2] on div "Kết quả tìm kiếm ( 0 ) Bộ lọc No Data cdtuan.apq 1" at bounding box center [262, 7] width 524 height 14
click at [260, 55] on div "Đơn hàng 11 đơn Khối lượng 0 kg Số lượng 13 món Đã thu 510.000 đ Chưa thu 250.0…" at bounding box center [270, 48] width 498 height 20
click at [281, 50] on div "Đơn hàng 11 đơn Khối lượng 0 kg Số lượng 13 món Đã thu 510.000 đ Chưa thu 250.0…" at bounding box center [270, 48] width 498 height 20
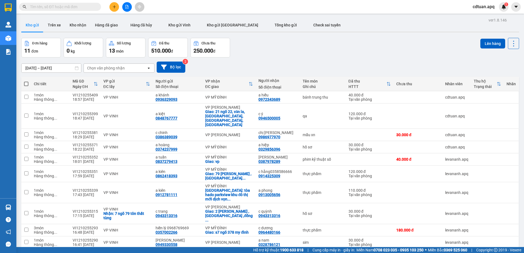
click at [253, 38] on div "ver 1.8.146 Kho gửi Trên xe Kho nhận Hàng đã giao Hàng đã hủy Kho gửi Vinh Kho …" at bounding box center [270, 142] width 502 height 253
click at [245, 32] on div at bounding box center [270, 32] width 498 height 1
click at [232, 52] on div "Đơn hàng 11 đơn Khối lượng 0 kg Số lượng 13 món Đã thu 510.000 đ Chưa thu 250.0…" at bounding box center [270, 48] width 498 height 20
click at [387, 59] on div "10/10/2025 – 12/10/2025 Press the down arrow key to interact with the calendar …" at bounding box center [270, 67] width 498 height 19
click at [264, 58] on div "10/10/2025 – 12/10/2025 Press the down arrow key to interact with the calendar …" at bounding box center [270, 67] width 498 height 19
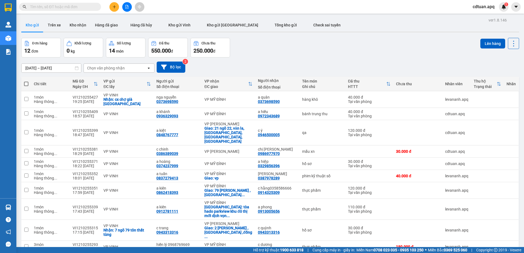
click at [203, 7] on div "Kết quả tìm kiếm ( 0 ) Bộ lọc No Data cdtuan.apq 1" at bounding box center [262, 7] width 524 height 14
click at [347, 37] on div "ver 1.8.146 Kho gửi Trên xe Kho nhận Hàng đã giao Hàng đã hủy Kho gửi [PERSON_N…" at bounding box center [270, 144] width 502 height 257
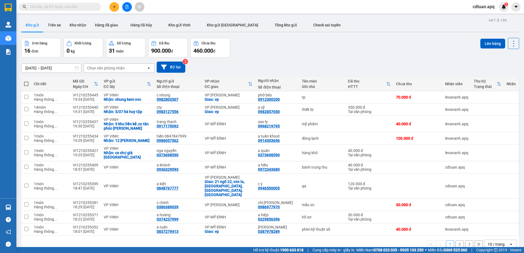
click at [368, 45] on div "Đơn hàng 16 đơn Khối lượng 0 kg Số lượng 31 món Đã thu 900.000 đ Chưa thu 460.0…" at bounding box center [270, 48] width 498 height 20
click at [112, 6] on button at bounding box center [114, 7] width 10 height 10
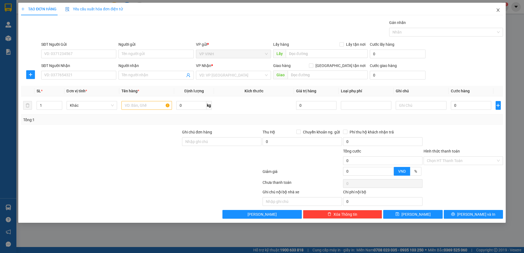
click at [498, 8] on icon "close" at bounding box center [498, 10] width 4 height 4
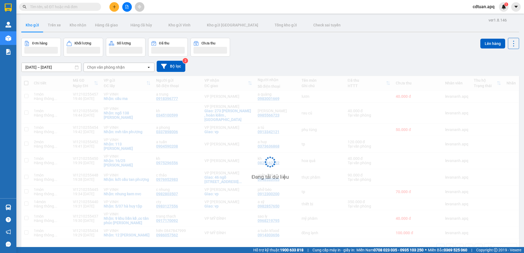
click at [58, 7] on input "text" at bounding box center [62, 7] width 64 height 6
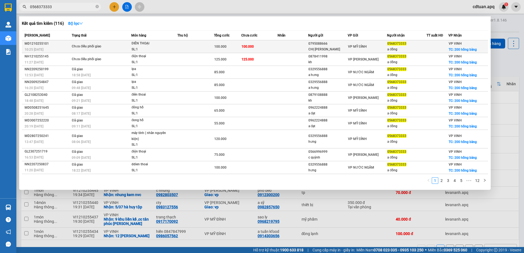
type input "0568373333"
click at [265, 44] on td "100.000" at bounding box center [259, 46] width 37 height 13
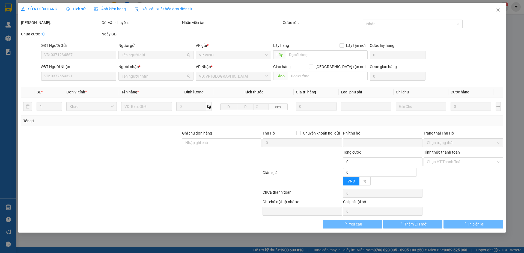
type input "0795088666"
type input "CHỊ HƯƠNG"
type input "0568373333"
type input "a đồng"
checkbox input "true"
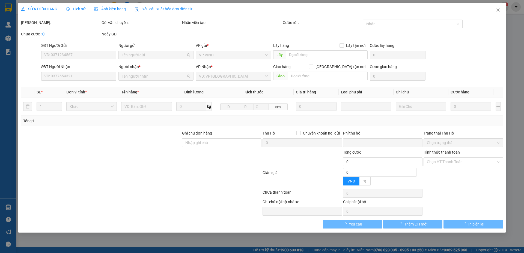
type input "200 hồng bàng"
type input "0"
type input "100.000"
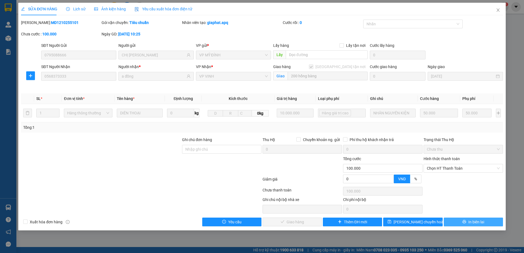
click at [479, 220] on span "In biên lai" at bounding box center [476, 222] width 16 height 6
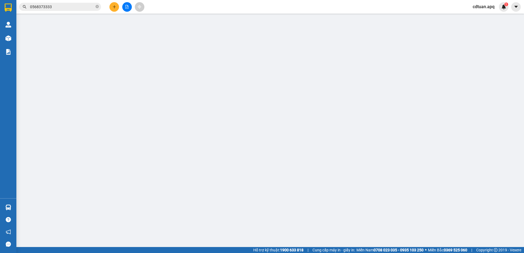
type input "0795088666"
type input "CHỊ HƯƠNG"
type input "0568373333"
type input "a đồng"
checkbox input "true"
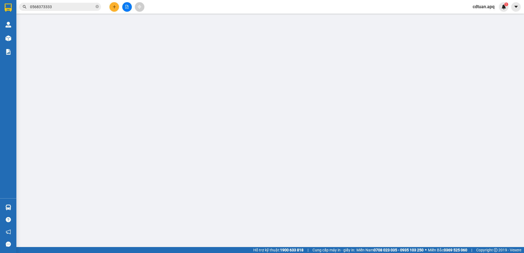
type input "200 hồng bàng"
type input "0"
type input "100.000"
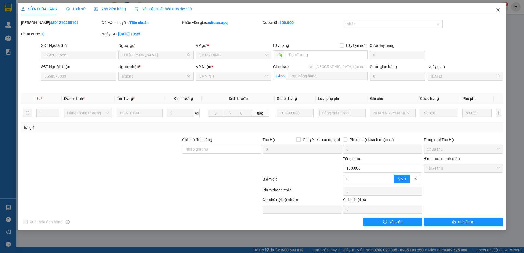
click at [498, 10] on icon "close" at bounding box center [498, 10] width 4 height 4
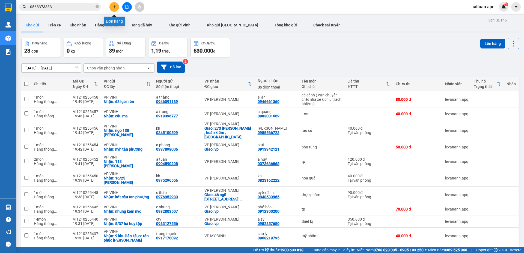
click at [113, 6] on icon "plus" at bounding box center [114, 7] width 4 height 4
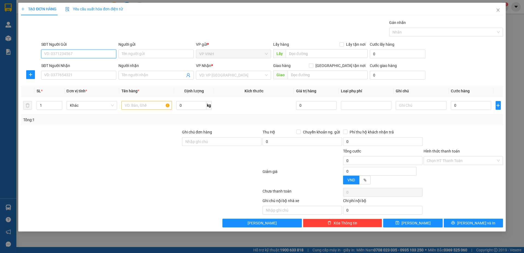
click at [94, 54] on input "SĐT Người Gửi" at bounding box center [78, 54] width 75 height 9
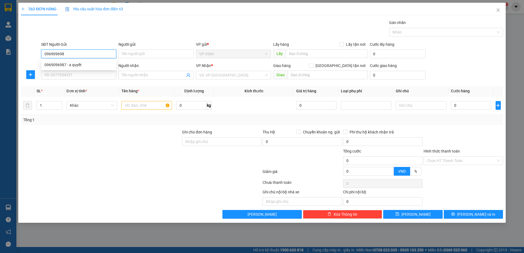
type input "0969096987"
click at [87, 66] on div "0969096987 - a quyết" at bounding box center [78, 65] width 68 height 6
type input "a quyết"
drag, startPoint x: 72, startPoint y: 52, endPoint x: 41, endPoint y: 53, distance: 30.6
click at [41, 53] on input "0969096987" at bounding box center [78, 54] width 75 height 9
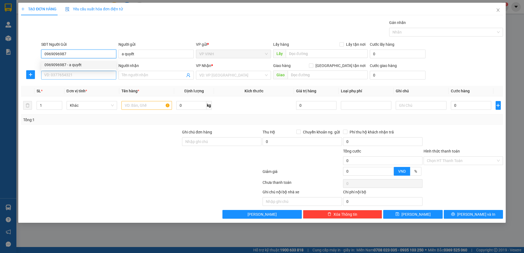
type input "0969096987"
click at [76, 77] on input "SĐT Người Nhận" at bounding box center [78, 75] width 75 height 9
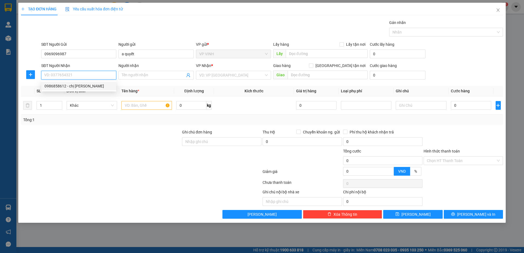
click at [86, 84] on div "0986858612 - chị huyền" at bounding box center [78, 86] width 68 height 6
type input "0986858612"
type input "[PERSON_NAME]"
click at [242, 76] on span "VP CHỢ SEN" at bounding box center [233, 75] width 68 height 8
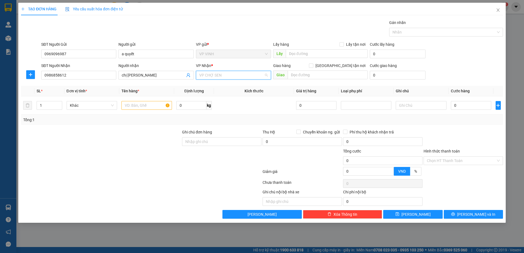
scroll to position [61, 0]
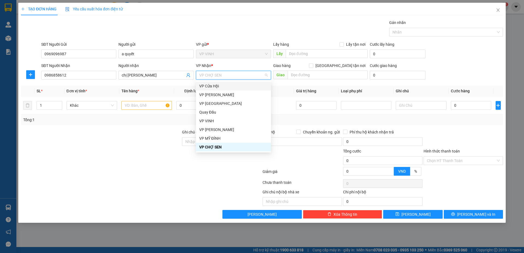
click at [164, 85] on div "Transit Pickup Surcharge Ids Transit Deliver Surcharge Ids Transit Deliver Surc…" at bounding box center [262, 119] width 482 height 199
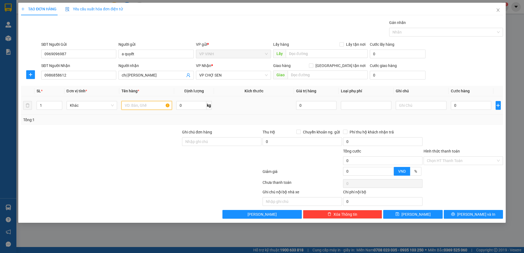
click at [153, 106] on input "text" at bounding box center [146, 105] width 50 height 9
type input "thuốc"
click at [137, 125] on div "Tổng: 1" at bounding box center [262, 120] width 482 height 10
click at [456, 104] on input "0" at bounding box center [471, 105] width 41 height 9
type input "4"
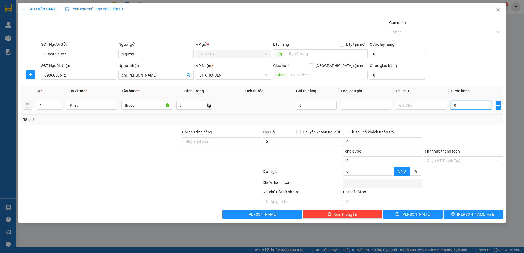
type input "4"
type input "40"
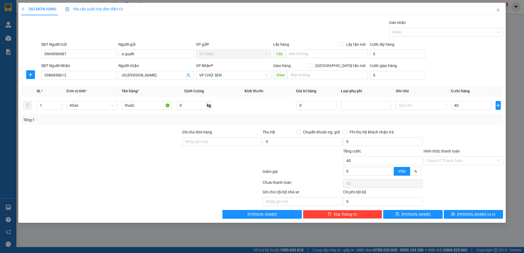
type input "40.000"
click at [457, 121] on div "Tổng: 1" at bounding box center [261, 120] width 477 height 6
click at [468, 214] on button "Lưu và In" at bounding box center [473, 214] width 59 height 9
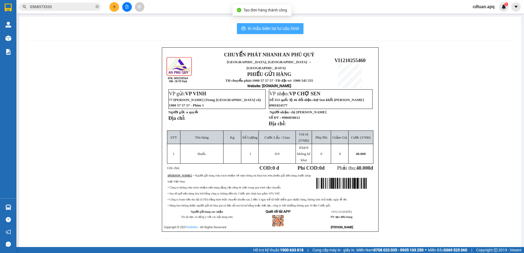
click at [263, 30] on span "In mẫu biên lai tự cấu hình" at bounding box center [273, 28] width 51 height 7
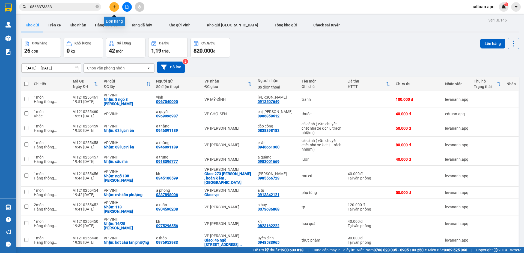
click at [113, 9] on button at bounding box center [114, 7] width 10 height 10
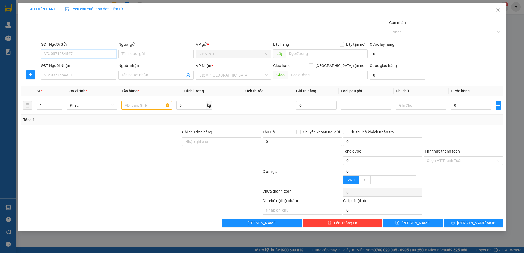
click at [71, 54] on input "SĐT Người Gửi" at bounding box center [78, 54] width 75 height 9
paste input "0969096987"
type input "0969096987"
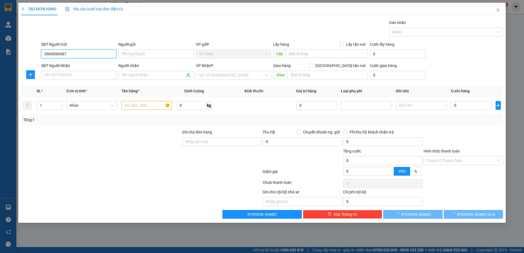
click at [86, 54] on input "0969096987" at bounding box center [78, 54] width 75 height 9
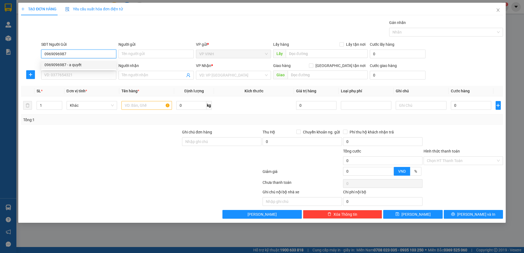
click at [86, 54] on input "0969096987" at bounding box center [78, 54] width 75 height 9
click at [84, 65] on div "0969096987 - a quyết" at bounding box center [78, 65] width 68 height 6
type input "a quyết"
type input "0969096987"
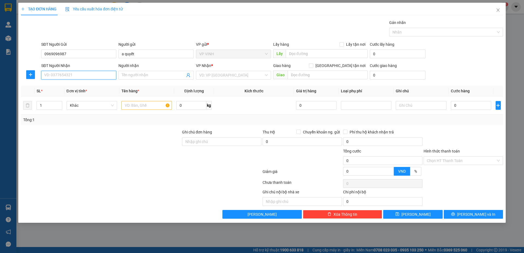
click at [83, 75] on input "SĐT Người Nhận" at bounding box center [78, 75] width 75 height 9
click at [89, 89] on div "0986858612 - chị huyền" at bounding box center [78, 86] width 68 height 6
type input "0986858612"
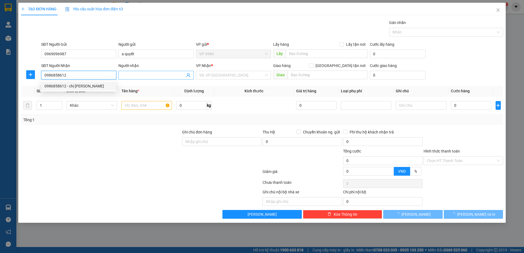
type input "chị huyền"
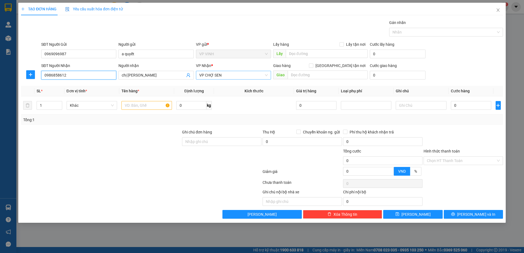
click at [221, 77] on span "VP CHỢ SEN" at bounding box center [233, 75] width 68 height 8
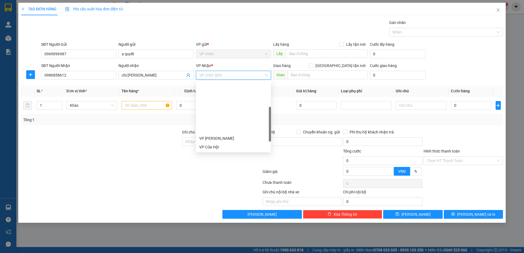
scroll to position [61, 0]
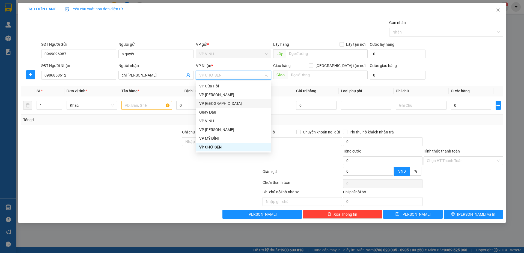
type input "t"
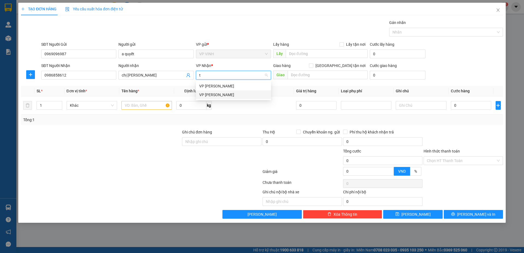
click at [220, 92] on div "VP THANH CHƯƠNG" at bounding box center [233, 95] width 68 height 6
click at [217, 86] on th "Kích thước" at bounding box center [254, 91] width 80 height 11
click at [145, 106] on input "text" at bounding box center [146, 105] width 50 height 9
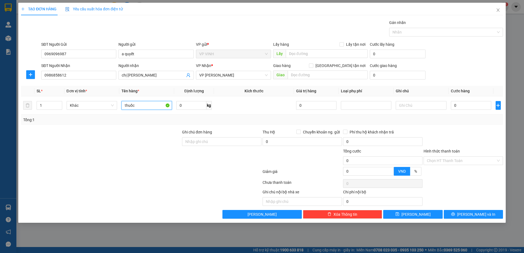
type input "thuốc"
click at [159, 89] on th "Tên hàng *" at bounding box center [146, 91] width 55 height 11
click at [476, 109] on input "0" at bounding box center [471, 105] width 41 height 9
type input "4"
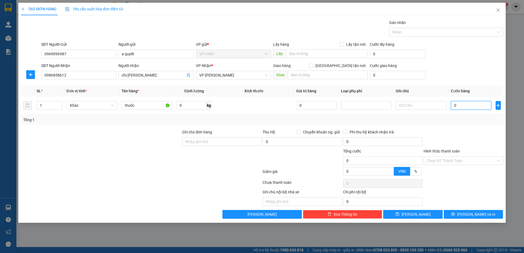
type input "4"
type input "40"
type input "40.000"
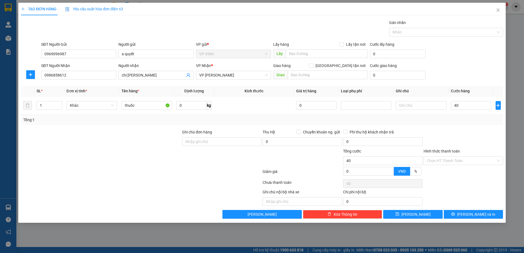
type input "40.000"
click at [450, 125] on div "Tổng: 1" at bounding box center [262, 120] width 482 height 10
click at [438, 159] on input "Hình thức thanh toán" at bounding box center [461, 161] width 69 height 8
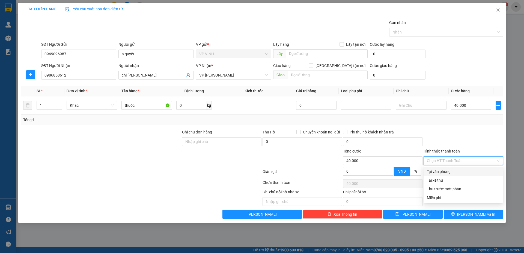
click at [444, 170] on div "Tại văn phòng" at bounding box center [463, 172] width 73 height 6
type input "0"
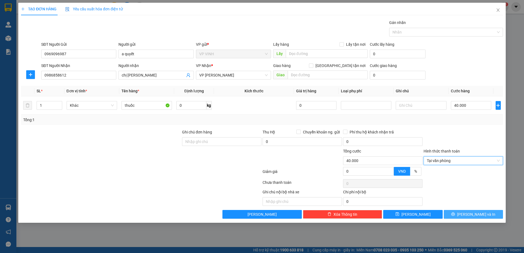
click at [455, 214] on button "Lưu và In" at bounding box center [473, 214] width 59 height 9
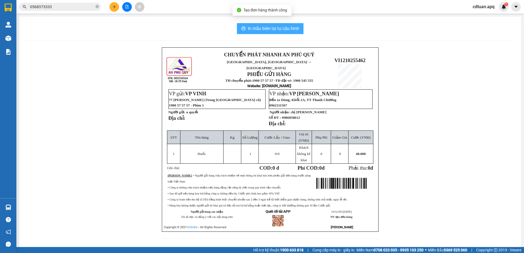
click at [276, 26] on span "In mẫu biên lai tự cấu hình" at bounding box center [273, 28] width 51 height 7
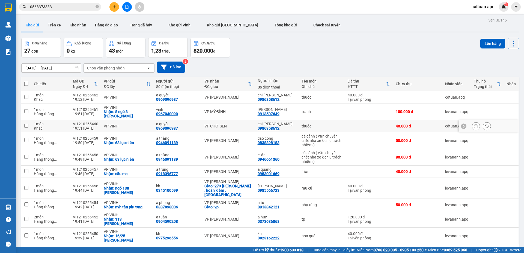
click at [316, 123] on td "thuốc" at bounding box center [322, 126] width 46 height 12
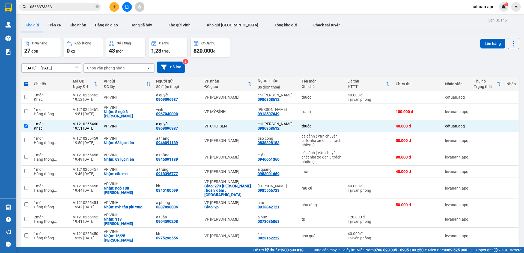
click at [369, 49] on div "Đơn hàng 27 đơn Khối lượng 0 kg Số lượng 43 món Đã thu 1,23 triệu Chưa thu 820.…" at bounding box center [270, 48] width 498 height 20
click at [307, 58] on div "10/10/2025 – 12/10/2025 Press the down arrow key to interact with the calendar …" at bounding box center [270, 67] width 498 height 19
click at [25, 126] on input "checkbox" at bounding box center [26, 126] width 4 height 4
checkbox input "false"
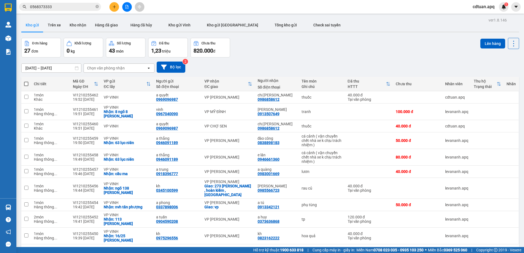
click at [275, 52] on div "Đơn hàng 27 đơn Khối lượng 0 kg Số lượng 43 món Đã thu 1,23 triệu Chưa thu 820.…" at bounding box center [270, 48] width 498 height 20
click at [474, 97] on icon at bounding box center [476, 97] width 4 height 4
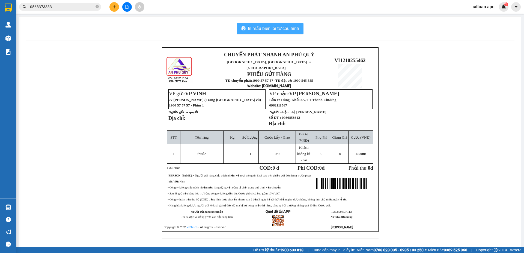
click at [278, 30] on span "In mẫu biên lai tự cấu hình" at bounding box center [273, 28] width 51 height 7
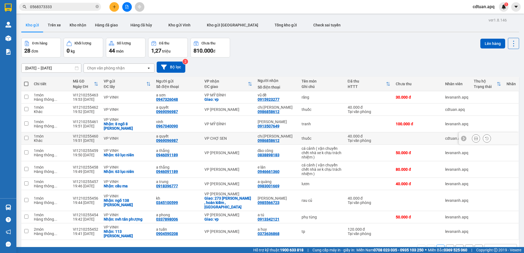
click at [474, 139] on icon at bounding box center [476, 139] width 4 height 4
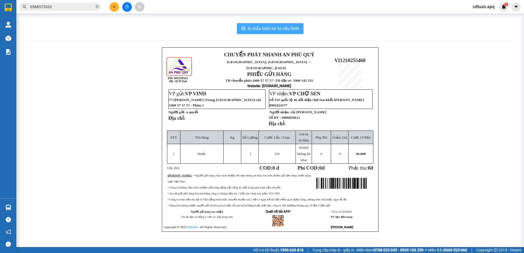
click at [259, 28] on span "In mẫu biên lai tự cấu hình" at bounding box center [273, 28] width 51 height 7
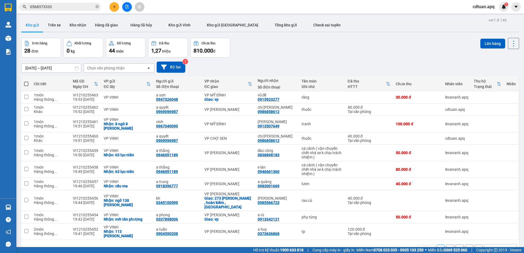
click at [331, 49] on div "Đơn hàng 28 đơn Khối lượng 0 kg Số lượng 44 món Đã thu 1,27 triệu Chưa thu 810.…" at bounding box center [270, 48] width 498 height 20
click at [370, 42] on div "Đơn hàng 28 đơn Khối lượng 0 kg Số lượng 44 món Đã thu 1,27 triệu Chưa thu 810.…" at bounding box center [270, 48] width 498 height 20
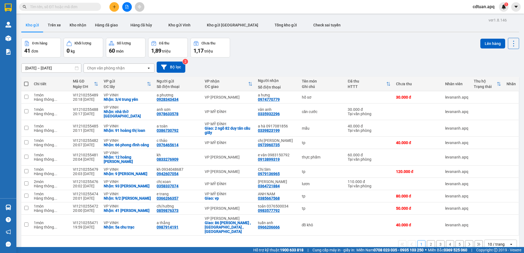
click at [115, 8] on icon "plus" at bounding box center [114, 7] width 4 height 4
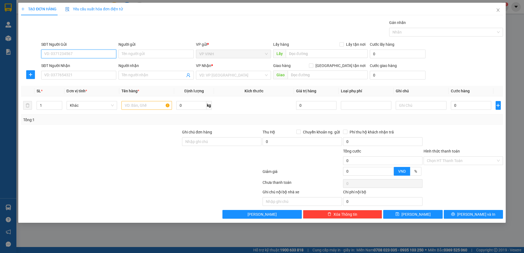
click at [79, 53] on input "SĐT Người Gửi" at bounding box center [78, 54] width 75 height 9
type input "0941972795"
click at [76, 62] on div "0941972795 - hà an" at bounding box center [78, 65] width 68 height 6
type input "hà an"
type input "0941972795"
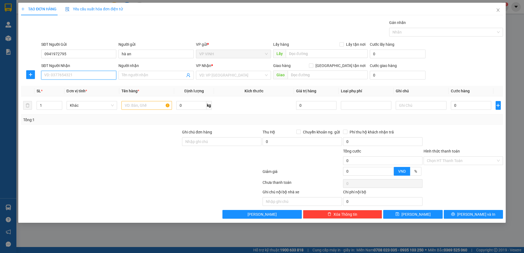
click at [86, 73] on input "SĐT Người Nhận" at bounding box center [78, 75] width 75 height 9
click at [79, 87] on div "0966868131 - c thủy" at bounding box center [78, 86] width 68 height 6
type input "0966868131"
type input "c thủy"
click at [131, 111] on div at bounding box center [146, 105] width 50 height 11
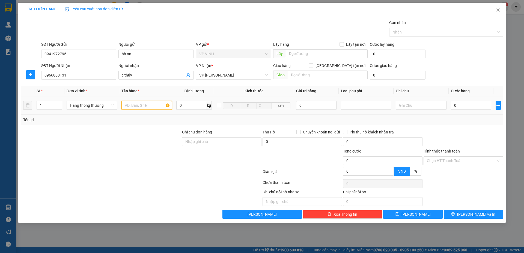
click at [133, 106] on input "text" at bounding box center [146, 105] width 50 height 9
type input "t"
type input "qa"
click at [466, 103] on input "0" at bounding box center [471, 105] width 41 height 9
type input "5"
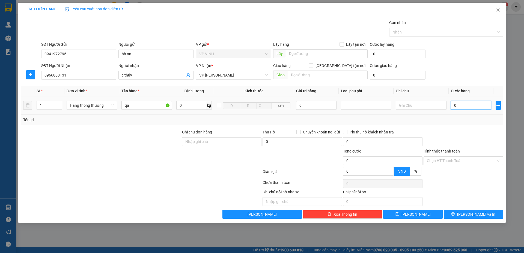
type input "5"
type input "50"
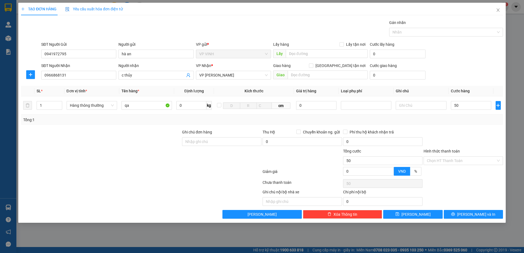
type input "50.000"
click at [450, 127] on div "Transit Pickup Surcharge Ids Transit Deliver Surcharge Ids Transit Deliver Surc…" at bounding box center [262, 119] width 482 height 199
click at [468, 213] on button "Lưu và In" at bounding box center [473, 214] width 59 height 9
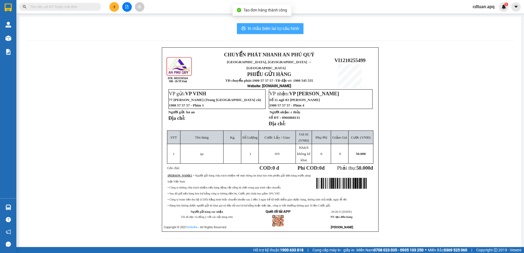
click at [280, 26] on span "In mẫu biên lai tự cấu hình" at bounding box center [273, 28] width 51 height 7
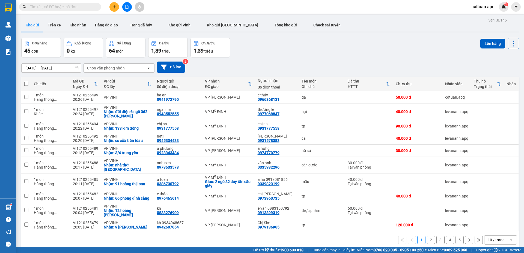
click at [485, 4] on span "cdtuan.apq" at bounding box center [483, 6] width 31 height 7
drag, startPoint x: 486, startPoint y: 11, endPoint x: 486, endPoint y: 15, distance: 3.6
click at [486, 15] on ul "Đăng xuất Đổi mật khẩu" at bounding box center [485, 21] width 35 height 20
click at [486, 15] on span "Đăng xuất" at bounding box center [488, 17] width 23 height 6
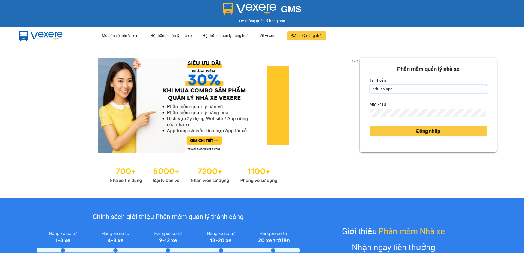
click at [396, 91] on input "cdtuan.apq" at bounding box center [427, 89] width 117 height 9
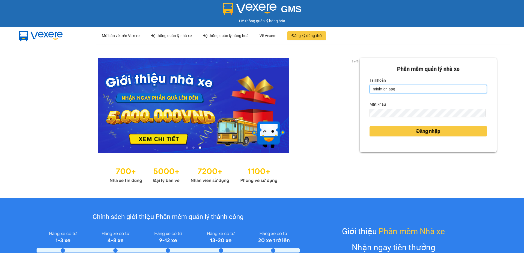
type input "minhtien.apq"
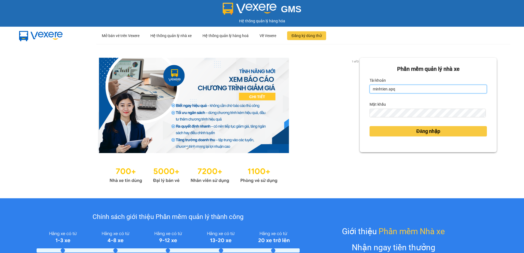
click at [399, 89] on input "minhtien.apq" at bounding box center [427, 89] width 117 height 9
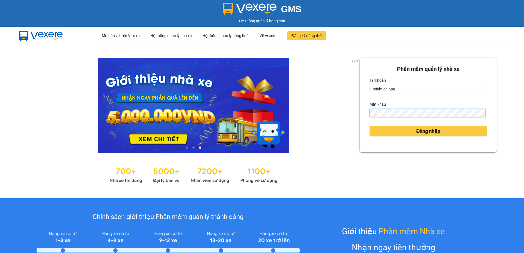
click at [369, 126] on button "Đăng nhập" at bounding box center [427, 131] width 117 height 10
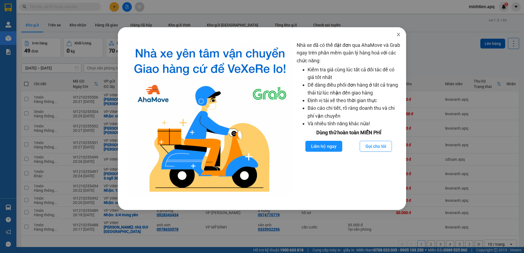
drag, startPoint x: 401, startPoint y: 34, endPoint x: 393, endPoint y: 34, distance: 7.4
click at [400, 35] on span "Close" at bounding box center [398, 34] width 15 height 15
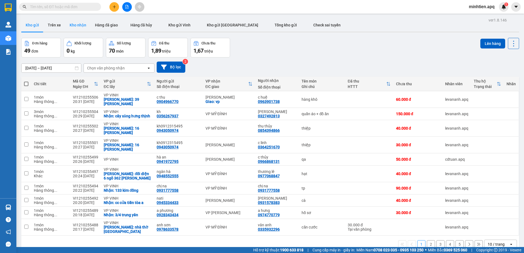
click at [84, 30] on button "Kho nhận" at bounding box center [77, 25] width 25 height 13
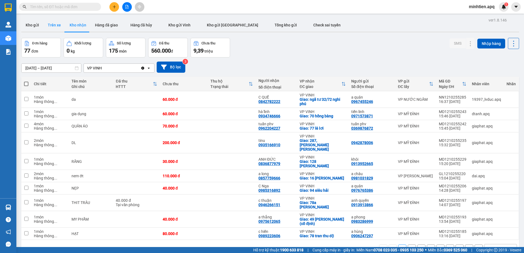
click at [54, 26] on button "Trên xe" at bounding box center [54, 25] width 22 height 13
type input "10/10/2025 – 12/10/2025"
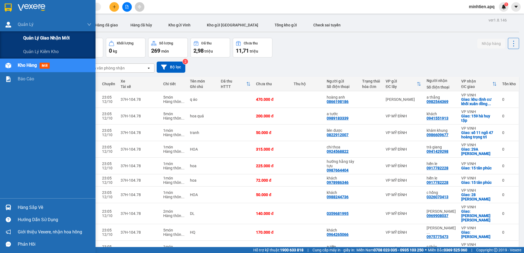
click at [49, 38] on span "Quản lý giao nhận mới" at bounding box center [46, 38] width 46 height 7
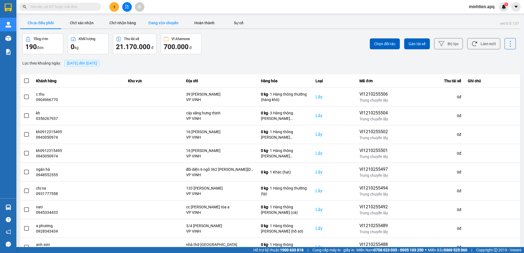
click at [174, 23] on button "Đang vận chuyển" at bounding box center [163, 22] width 41 height 11
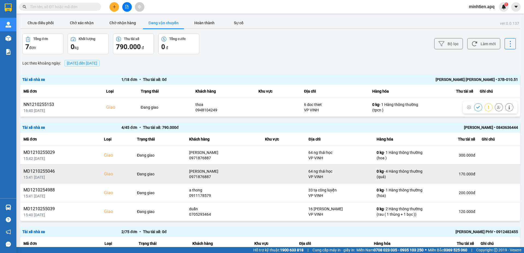
scroll to position [61, 0]
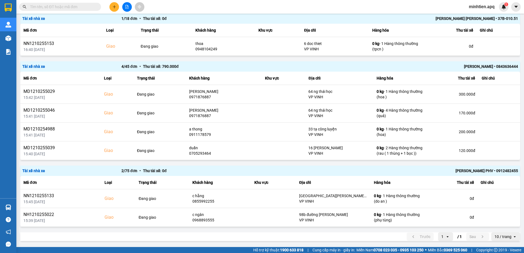
click at [474, 67] on div "Minh Tiến • 0843636444" at bounding box center [419, 67] width 198 height 6
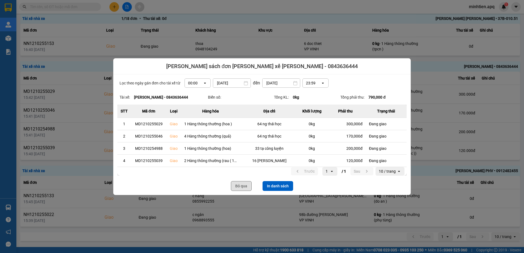
click at [249, 187] on button "Bỏ qua" at bounding box center [241, 186] width 21 height 10
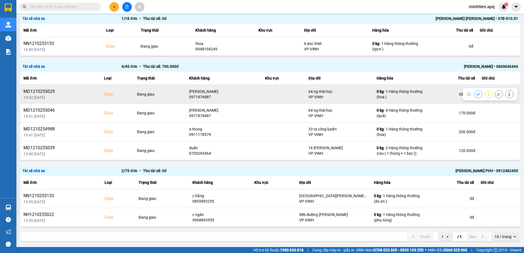
click at [467, 95] on icon at bounding box center [469, 94] width 4 height 4
click at [428, 95] on td "300.000 đ" at bounding box center [453, 94] width 50 height 19
drag, startPoint x: 423, startPoint y: 95, endPoint x: 427, endPoint y: 91, distance: 6.0
click at [428, 91] on td "300.000 đ" at bounding box center [453, 94] width 50 height 19
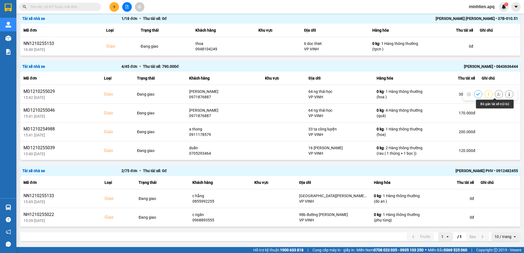
click at [497, 95] on button at bounding box center [499, 94] width 8 height 10
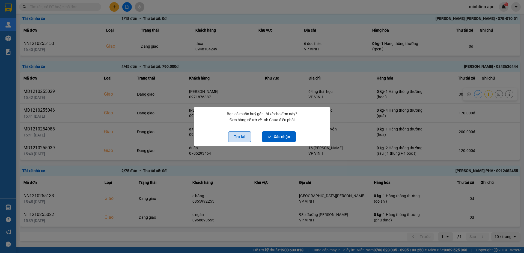
click at [245, 136] on button "Trở lại" at bounding box center [239, 136] width 23 height 11
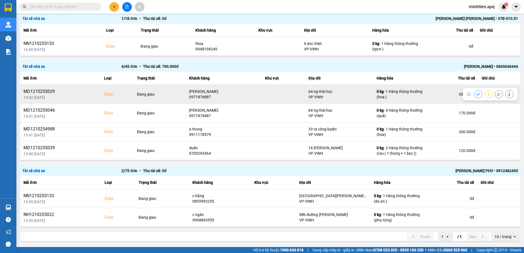
click at [497, 93] on icon at bounding box center [499, 94] width 4 height 4
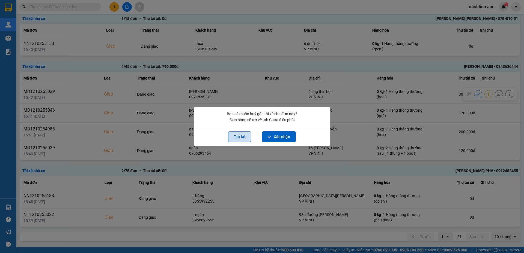
click at [245, 141] on button "Trở lại" at bounding box center [239, 136] width 23 height 11
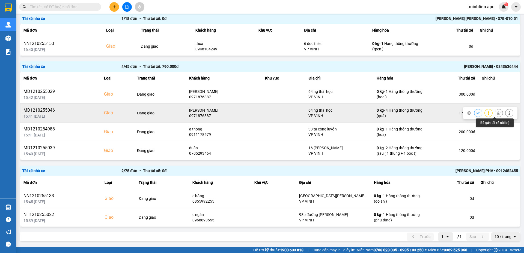
click at [497, 115] on icon at bounding box center [499, 113] width 4 height 3
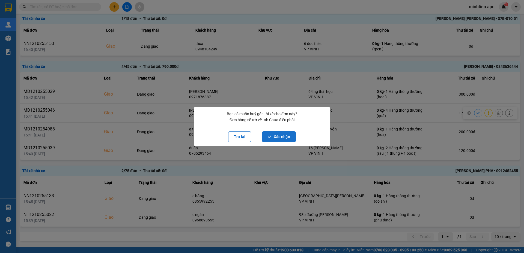
click at [272, 140] on button "Xác nhận" at bounding box center [279, 136] width 34 height 11
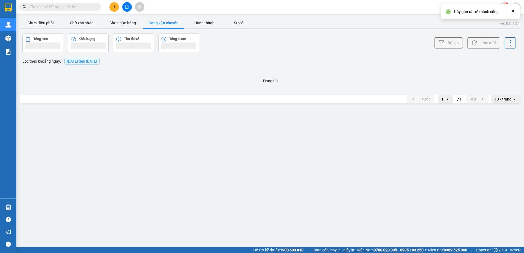
scroll to position [0, 0]
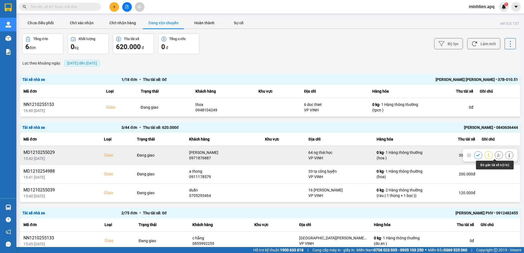
click at [497, 157] on icon at bounding box center [499, 156] width 4 height 4
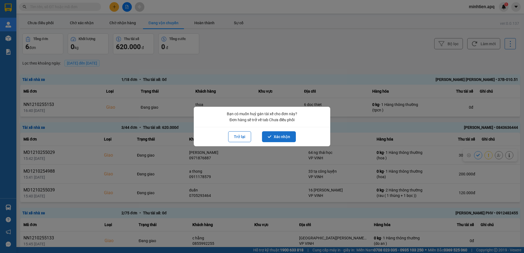
click at [285, 135] on button "Xác nhận" at bounding box center [279, 136] width 34 height 11
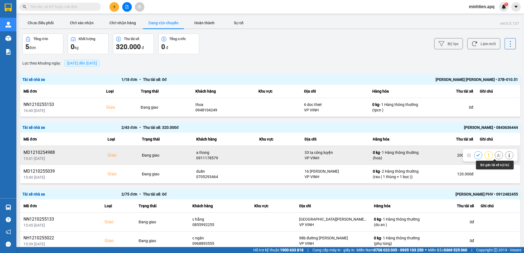
click at [495, 158] on button at bounding box center [499, 156] width 8 height 10
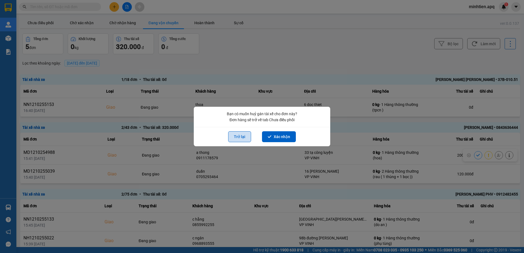
click at [232, 138] on button "Trở lại" at bounding box center [239, 136] width 23 height 11
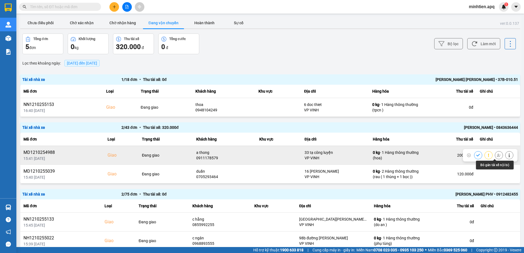
click at [497, 157] on icon at bounding box center [499, 156] width 4 height 4
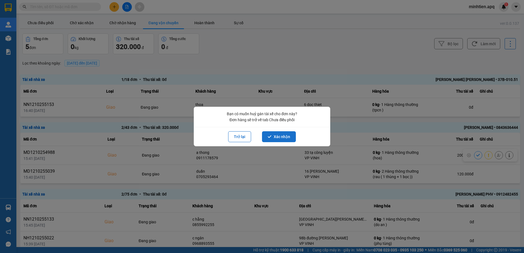
click at [277, 134] on button "Xác nhận" at bounding box center [279, 136] width 34 height 11
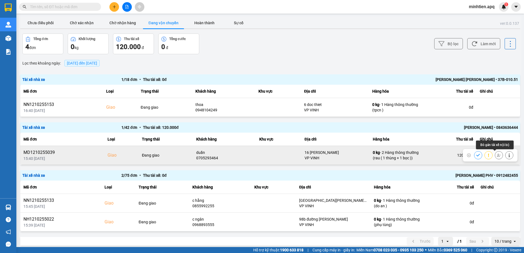
click at [496, 158] on button at bounding box center [499, 156] width 8 height 10
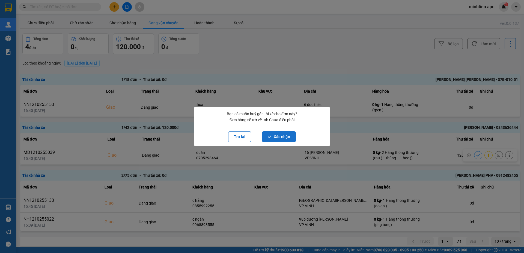
click at [291, 139] on button "Xác nhận" at bounding box center [279, 136] width 34 height 11
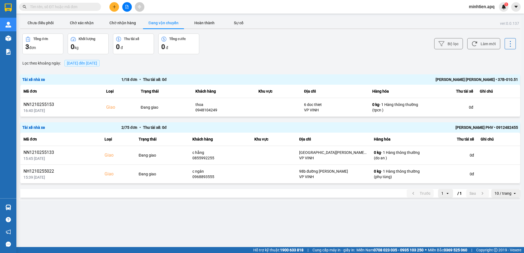
click at [472, 5] on span "minhtien.apq" at bounding box center [481, 6] width 34 height 7
click at [474, 15] on span "Đăng xuất" at bounding box center [483, 17] width 23 height 6
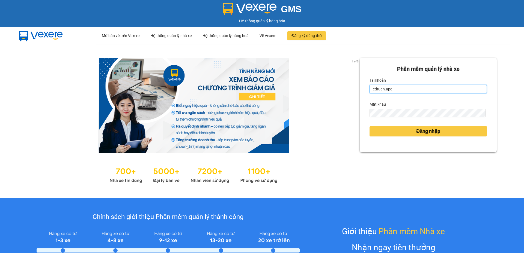
click at [401, 88] on input "cdtuan.apq" at bounding box center [427, 89] width 117 height 9
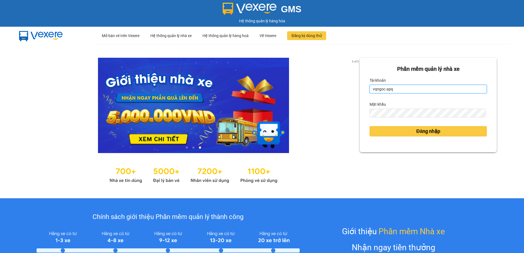
type input "vqngoc.apq"
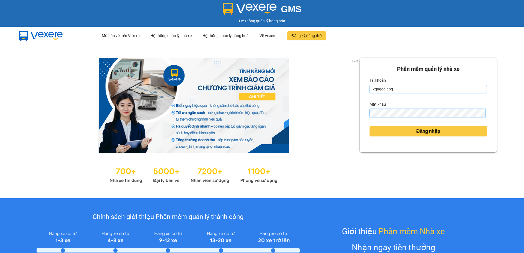
click at [369, 126] on button "Đăng nhập" at bounding box center [427, 131] width 117 height 10
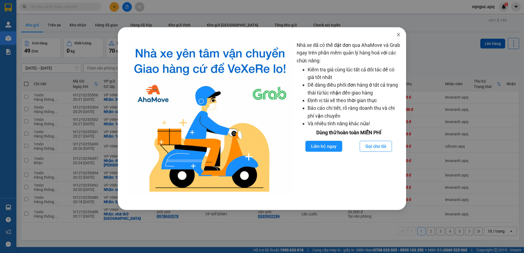
click at [398, 35] on icon "close" at bounding box center [398, 34] width 3 height 3
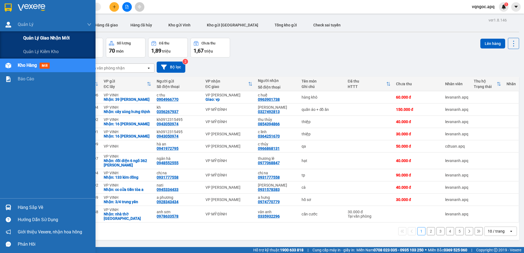
click at [48, 35] on span "Quản lý giao nhận mới" at bounding box center [46, 38] width 46 height 7
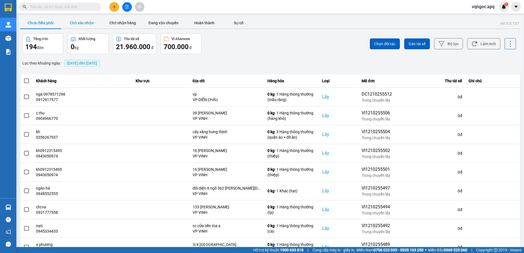
click at [91, 26] on button "Chờ xác nhận" at bounding box center [81, 22] width 41 height 11
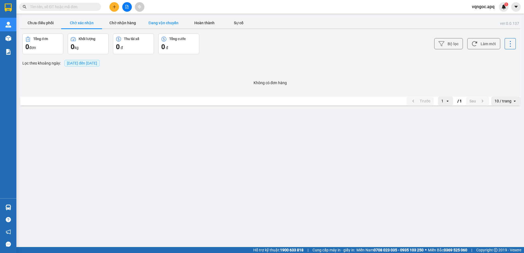
click at [154, 20] on button "Đang vận chuyển" at bounding box center [163, 22] width 41 height 11
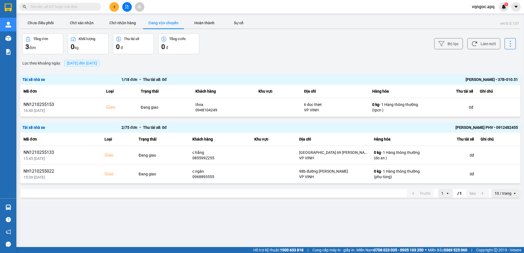
click at [482, 10] on span "vqngoc.apq" at bounding box center [482, 6] width 31 height 7
click at [482, 15] on span "Đăng xuất" at bounding box center [486, 17] width 23 height 6
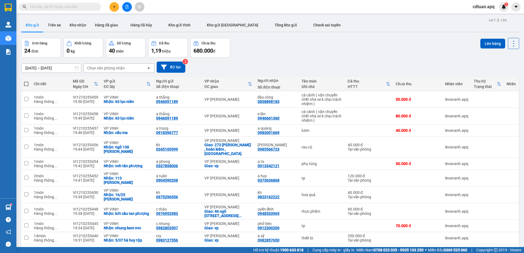
click at [477, 6] on span "cdtuan.apq" at bounding box center [483, 6] width 31 height 7
click at [479, 17] on span "Đăng xuất" at bounding box center [488, 17] width 23 height 6
